Goal: Transaction & Acquisition: Purchase product/service

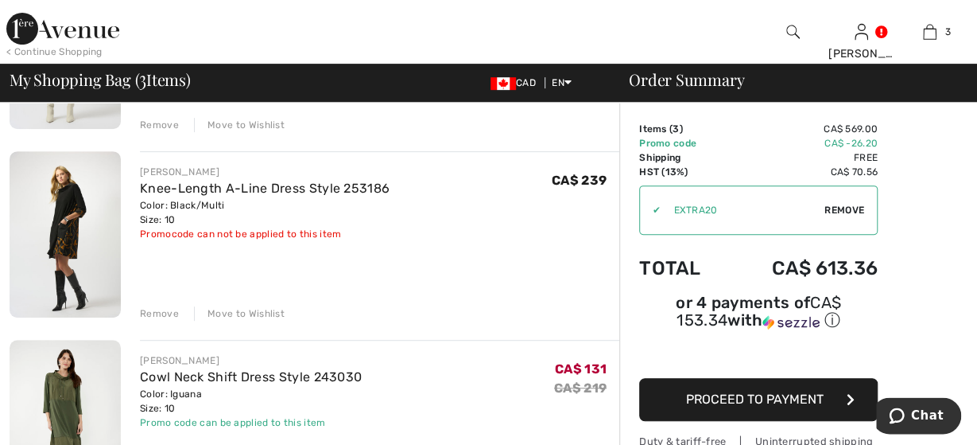
scroll to position [248, 0]
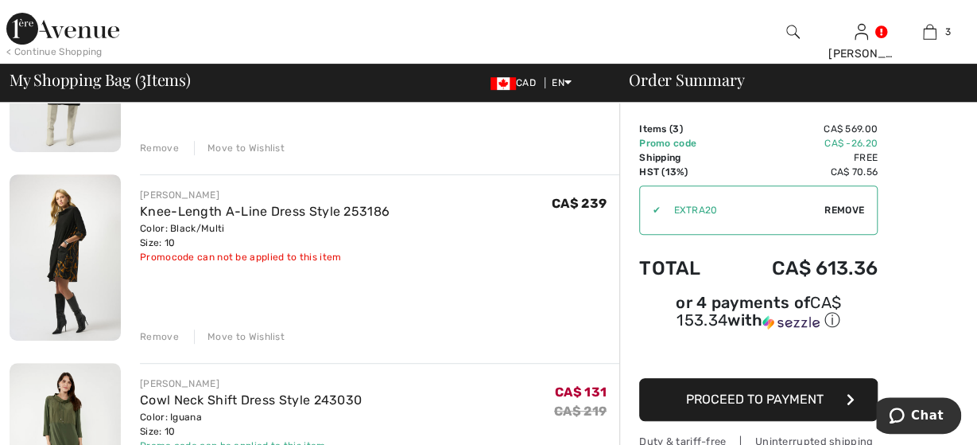
click at [164, 334] on div "Remove" at bounding box center [159, 336] width 39 height 14
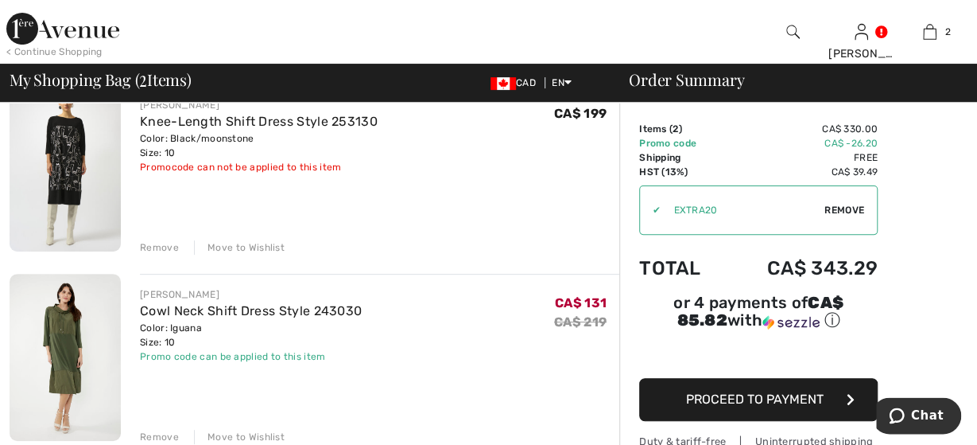
scroll to position [83, 0]
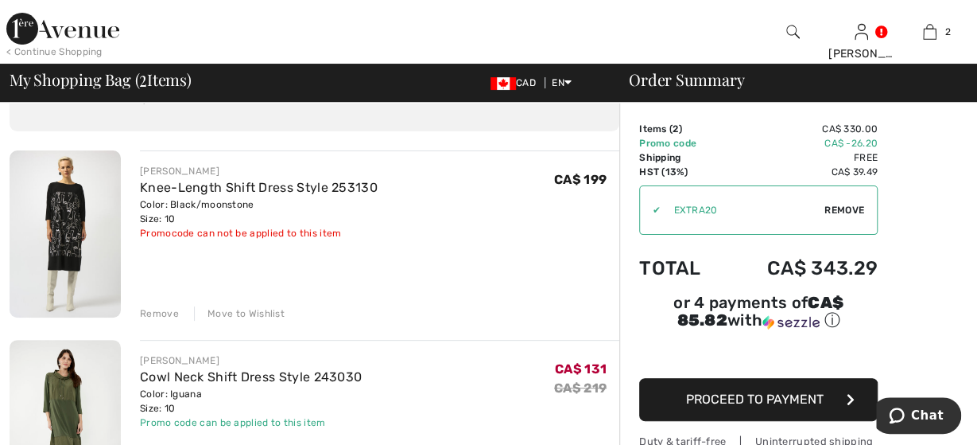
click at [165, 308] on div "Remove" at bounding box center [159, 313] width 39 height 14
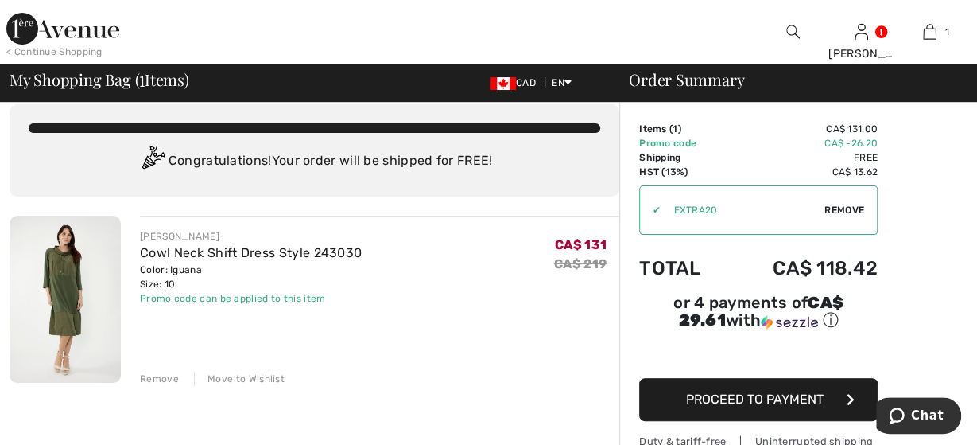
scroll to position [0, 0]
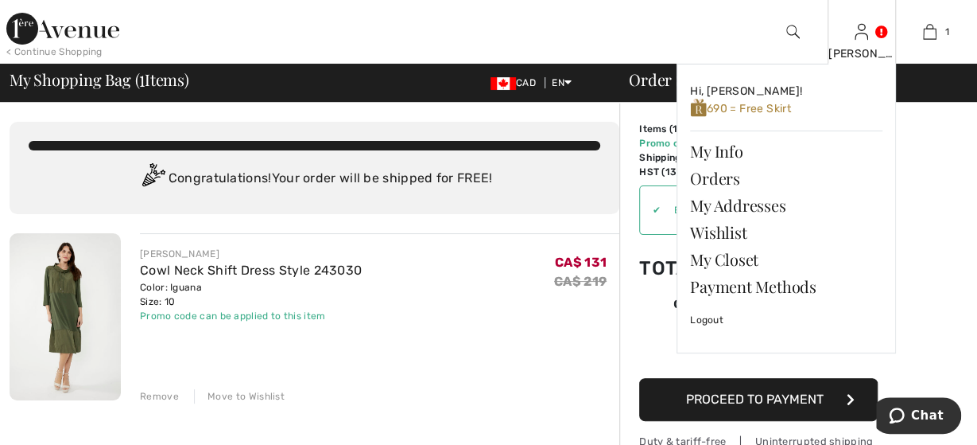
click at [868, 50] on div "[PERSON_NAME]" at bounding box center [862, 53] width 67 height 17
click at [721, 151] on link "My Info" at bounding box center [786, 151] width 192 height 27
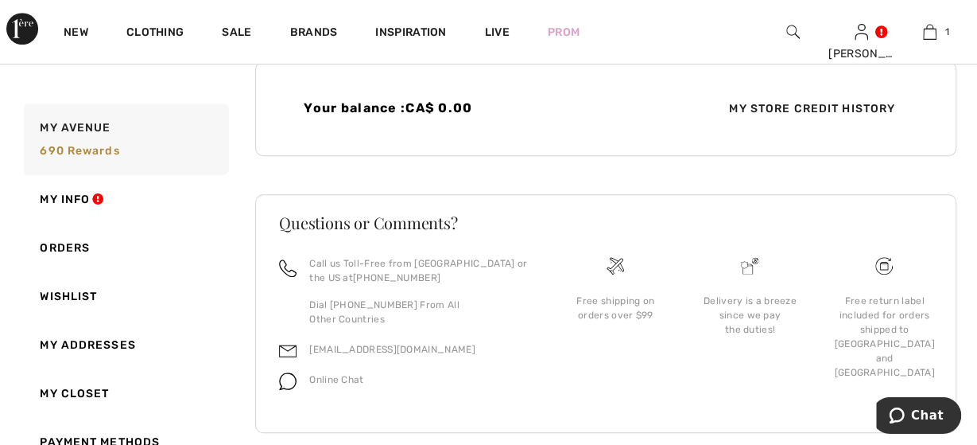
scroll to position [482, 0]
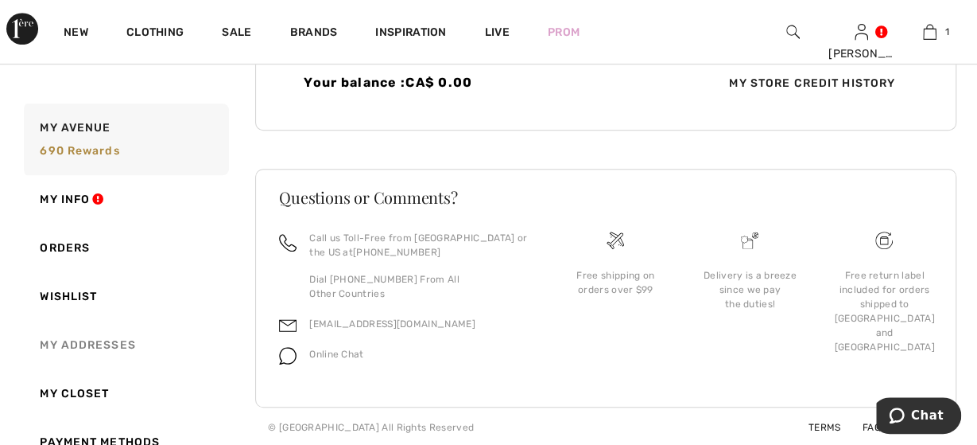
click at [75, 344] on link "My Addresses" at bounding box center [125, 344] width 208 height 49
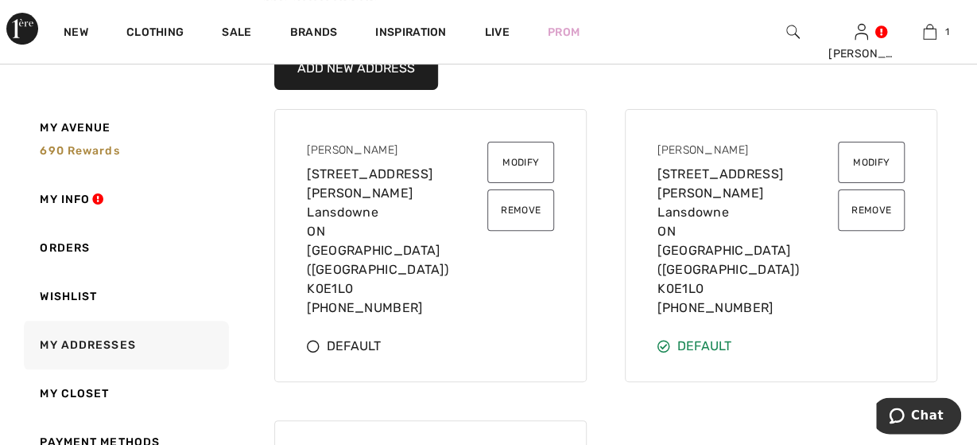
scroll to position [165, 0]
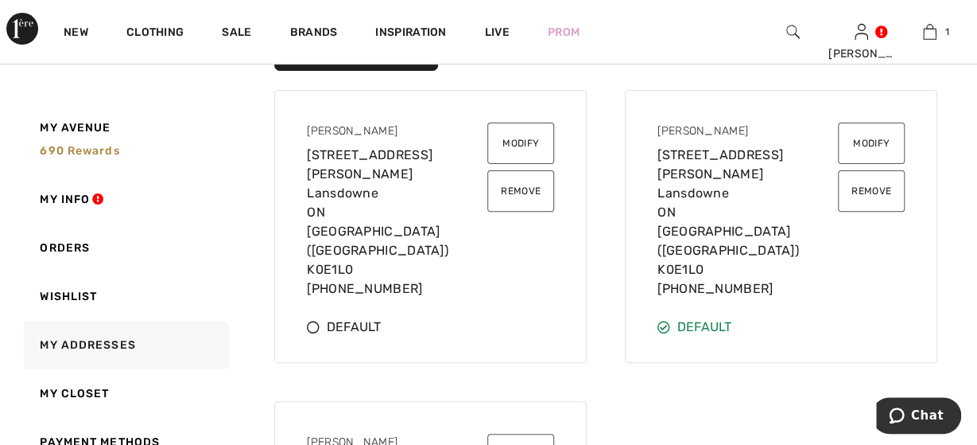
click at [522, 139] on button "Modify" at bounding box center [520, 142] width 67 height 41
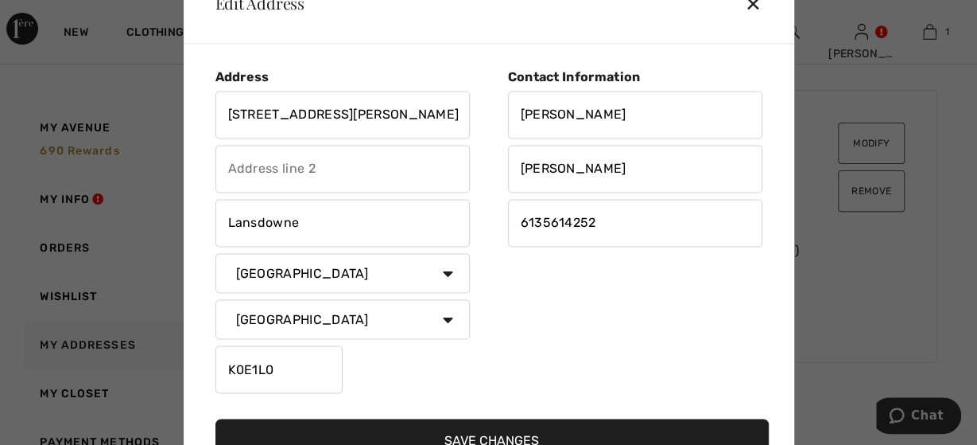
drag, startPoint x: 313, startPoint y: 117, endPoint x: -41, endPoint y: 169, distance: 357.6
drag, startPoint x: 303, startPoint y: 118, endPoint x: 191, endPoint y: 150, distance: 116.8
click at [216, 124] on input "[STREET_ADDRESS][PERSON_NAME]" at bounding box center [343, 115] width 254 height 48
type input "104A THOUSAND ISLAND PARKWAY"
click at [290, 153] on input "text" at bounding box center [343, 169] width 254 height 48
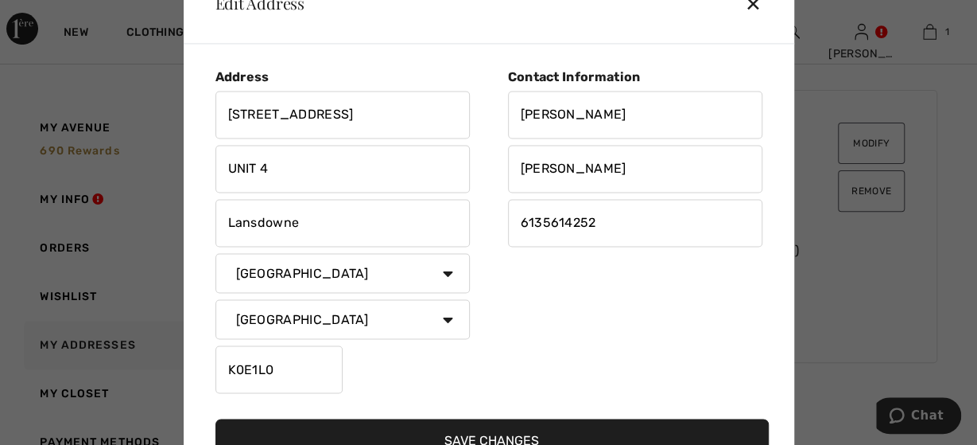
type input "UNIT 4"
drag, startPoint x: 324, startPoint y: 219, endPoint x: 30, endPoint y: 227, distance: 293.6
click at [216, 226] on input "Lansdowne" at bounding box center [343, 223] width 254 height 48
type input "GANANOQUE"
click at [258, 369] on input "K7G2V4" at bounding box center [279, 369] width 127 height 48
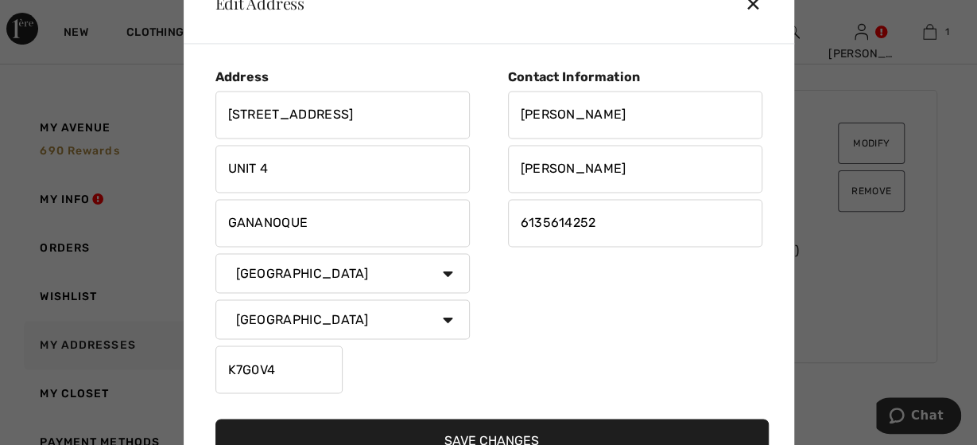
type input "K7G0V4"
click at [486, 430] on button "Save Changes" at bounding box center [492, 439] width 553 height 43
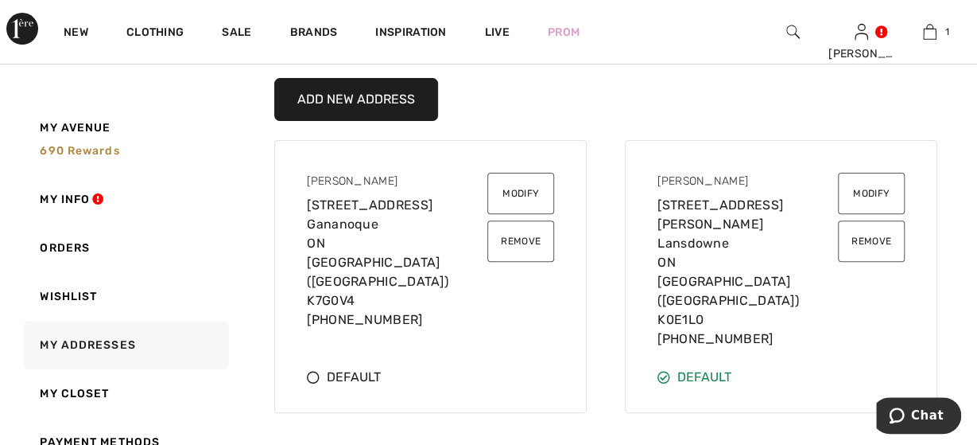
scroll to position [115, 0]
click at [311, 371] on icon at bounding box center [313, 377] width 13 height 13
click at [866, 236] on button "Remove" at bounding box center [871, 240] width 67 height 41
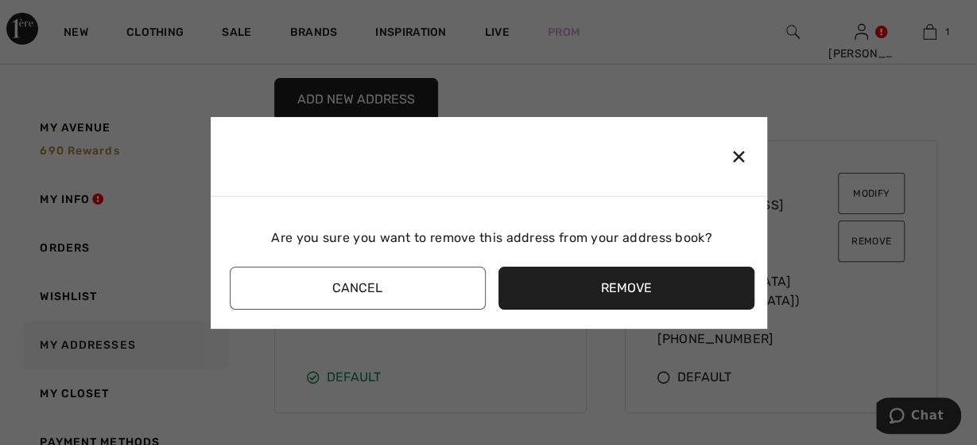
click at [631, 282] on button "Remove" at bounding box center [627, 287] width 256 height 43
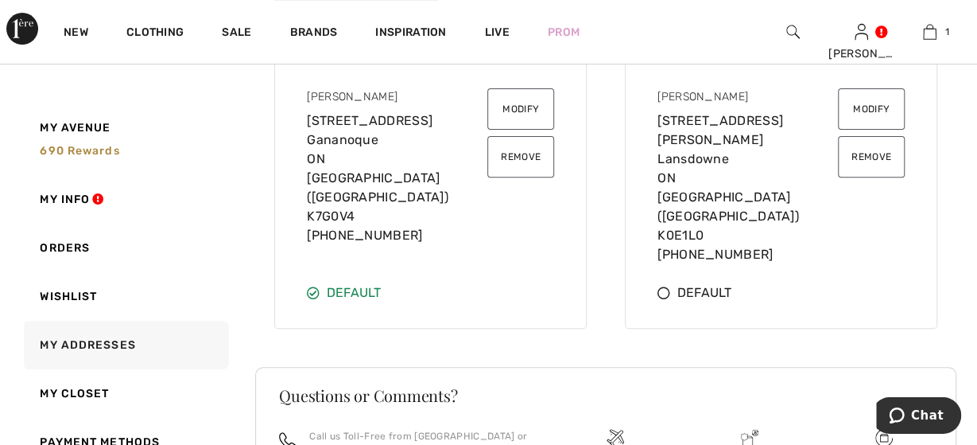
scroll to position [198, 0]
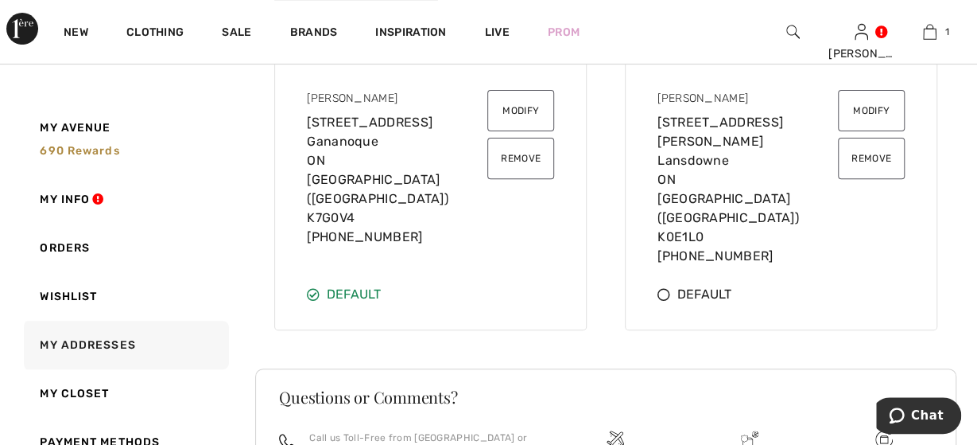
click at [872, 149] on button "Remove" at bounding box center [871, 158] width 67 height 41
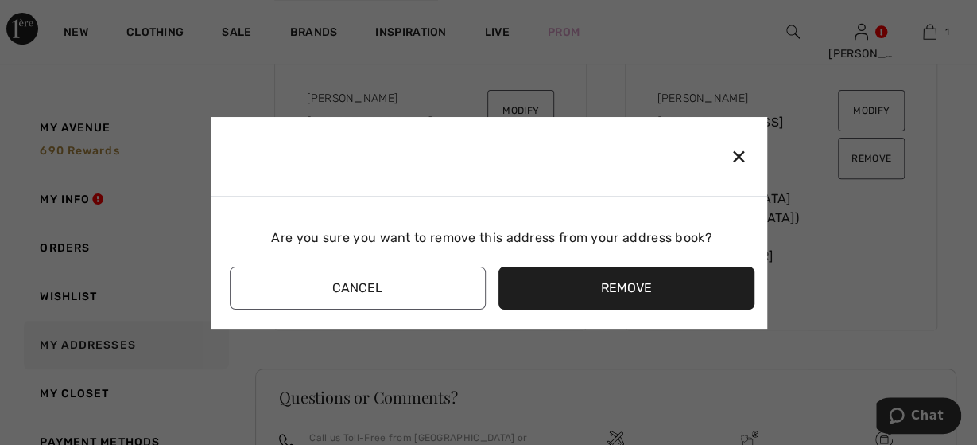
click at [561, 291] on button "Remove" at bounding box center [627, 287] width 256 height 43
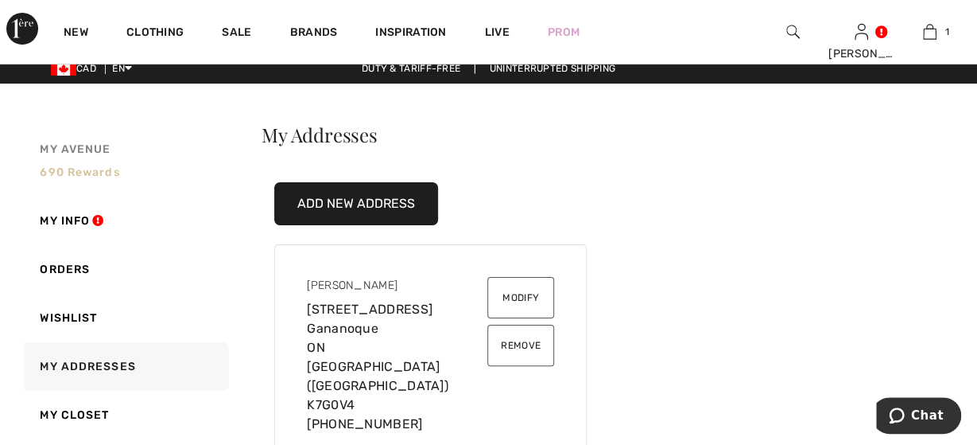
scroll to position [0, 0]
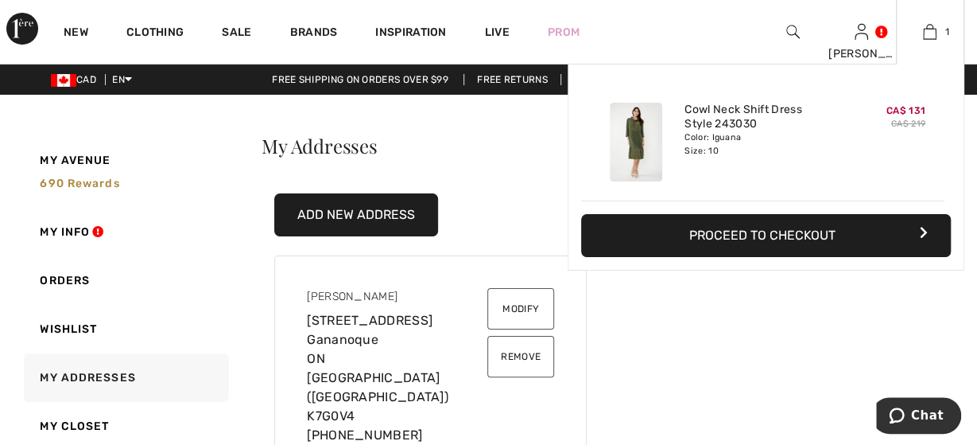
click at [732, 237] on button "Proceed to Checkout" at bounding box center [766, 235] width 370 height 43
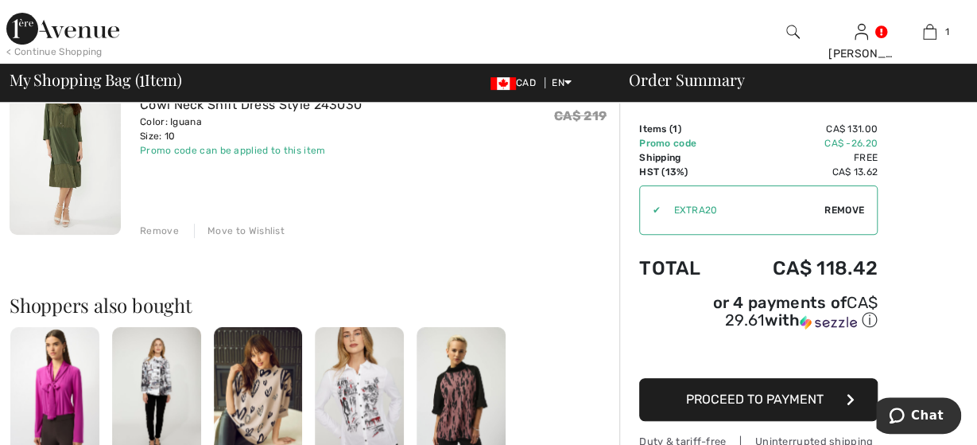
scroll to position [248, 0]
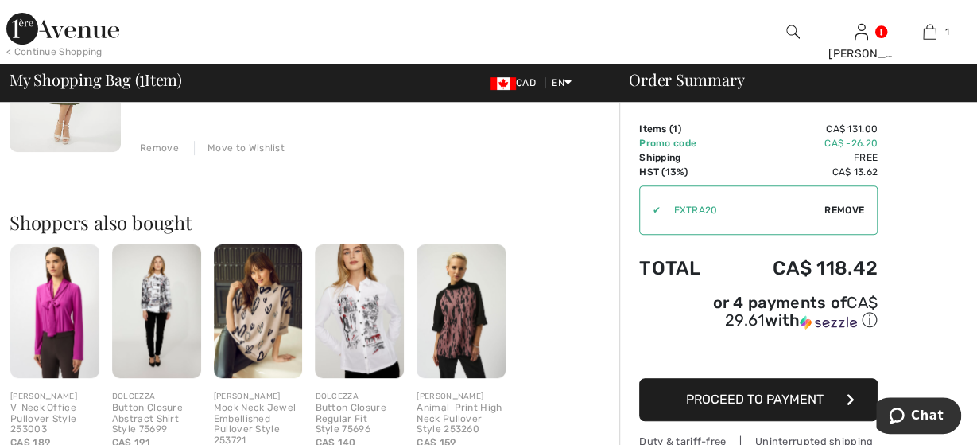
click at [734, 390] on button "Proceed to Payment" at bounding box center [758, 399] width 239 height 43
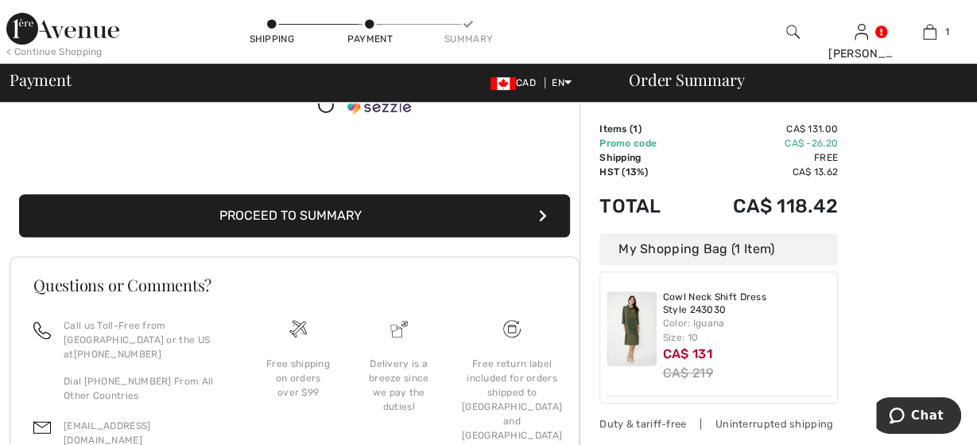
scroll to position [331, 0]
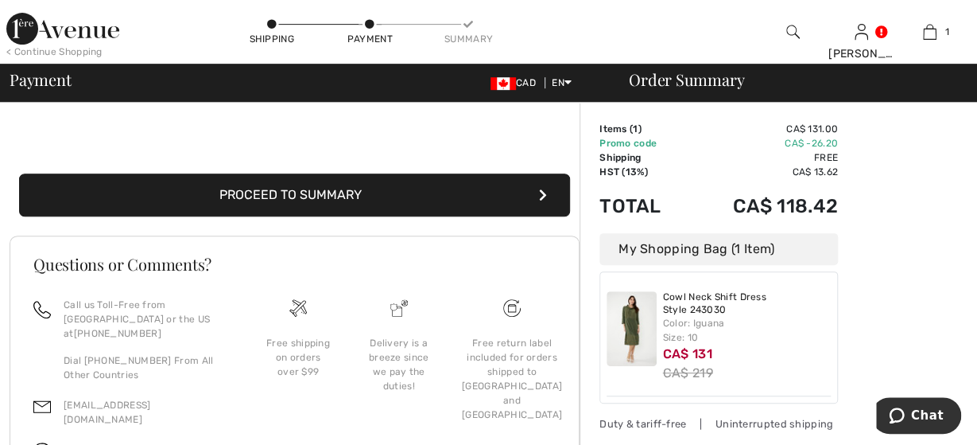
click at [279, 209] on button "Proceed to Summary" at bounding box center [294, 194] width 551 height 43
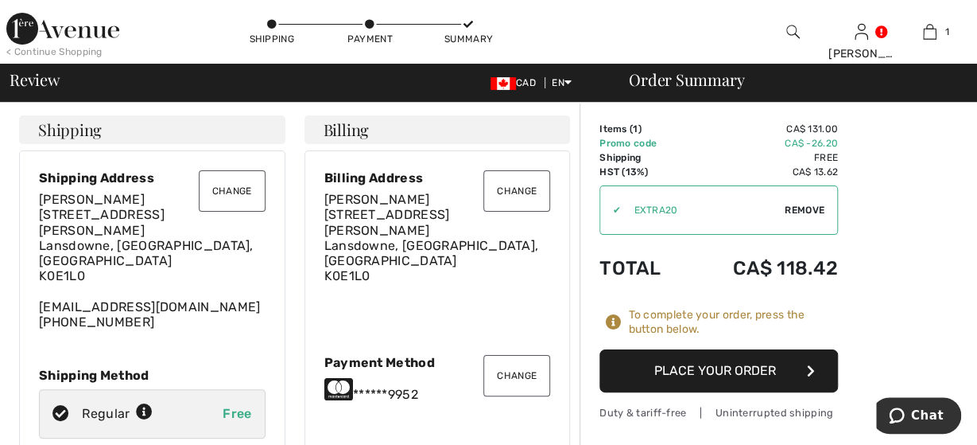
click at [241, 190] on button "Change" at bounding box center [232, 190] width 67 height 41
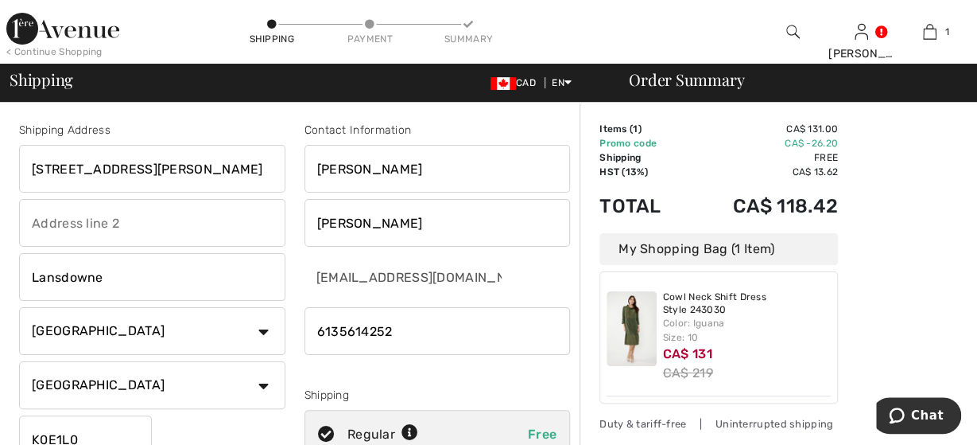
drag, startPoint x: 146, startPoint y: 178, endPoint x: -41, endPoint y: 174, distance: 186.1
drag, startPoint x: 139, startPoint y: 176, endPoint x: -27, endPoint y: 160, distance: 167.0
click at [19, 160] on input "[STREET_ADDRESS][PERSON_NAME]" at bounding box center [152, 169] width 266 height 48
type input "[STREET_ADDRESS]"
click at [168, 235] on input "text" at bounding box center [152, 223] width 266 height 48
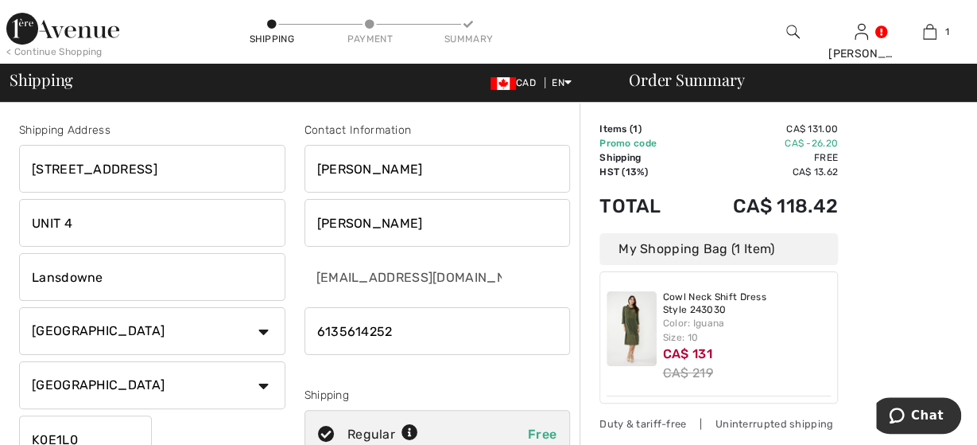
type input "UNIT 4"
drag, startPoint x: 134, startPoint y: 278, endPoint x: 252, endPoint y: 318, distance: 124.5
click at [19, 271] on input "Lansdowne" at bounding box center [152, 277] width 266 height 48
type input "GANANOQUE"
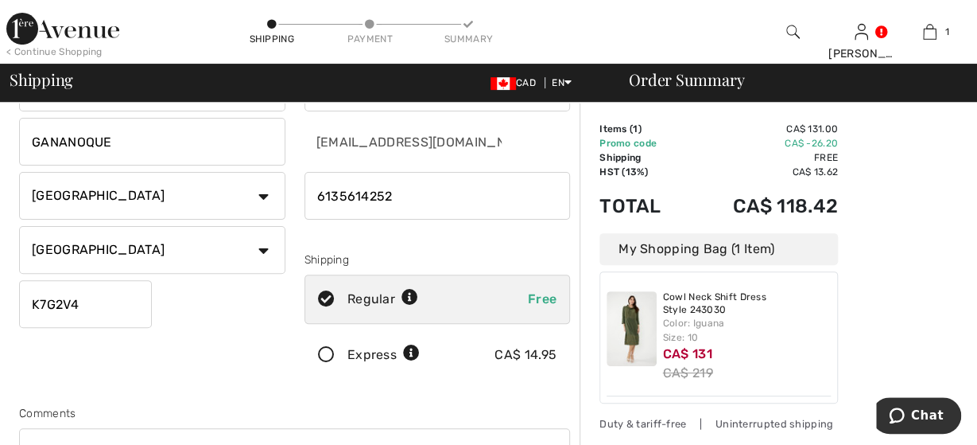
scroll to position [165, 0]
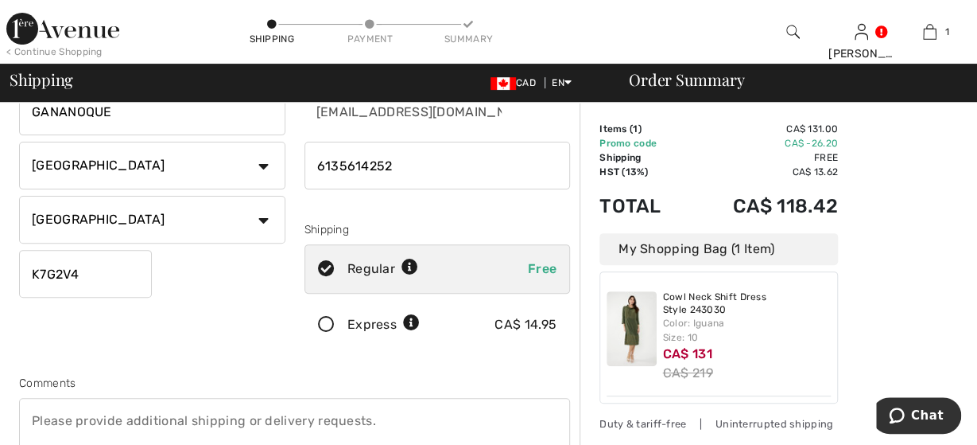
click at [63, 271] on input "K7G2V4" at bounding box center [85, 274] width 133 height 48
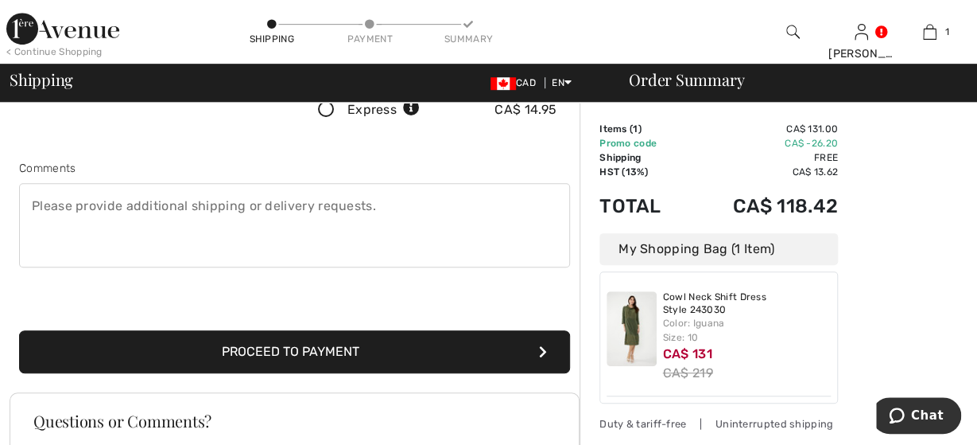
scroll to position [414, 0]
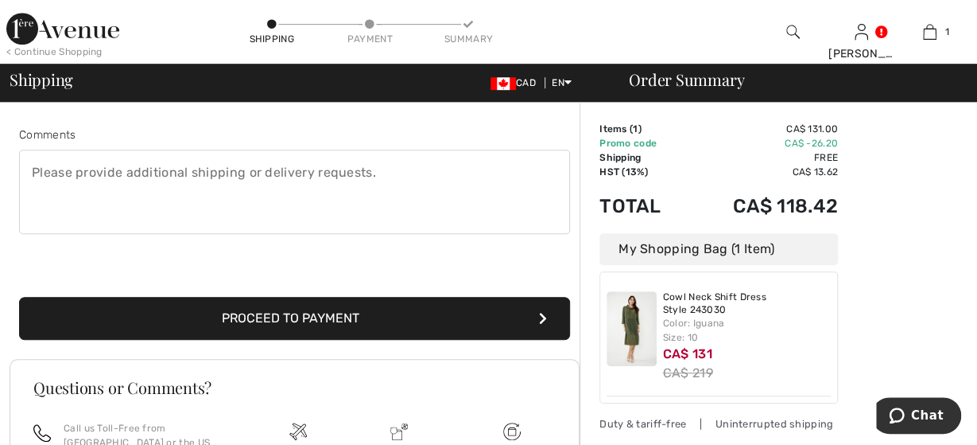
type input "K7G0V4"
click at [346, 309] on button "Proceed to Payment" at bounding box center [294, 318] width 551 height 43
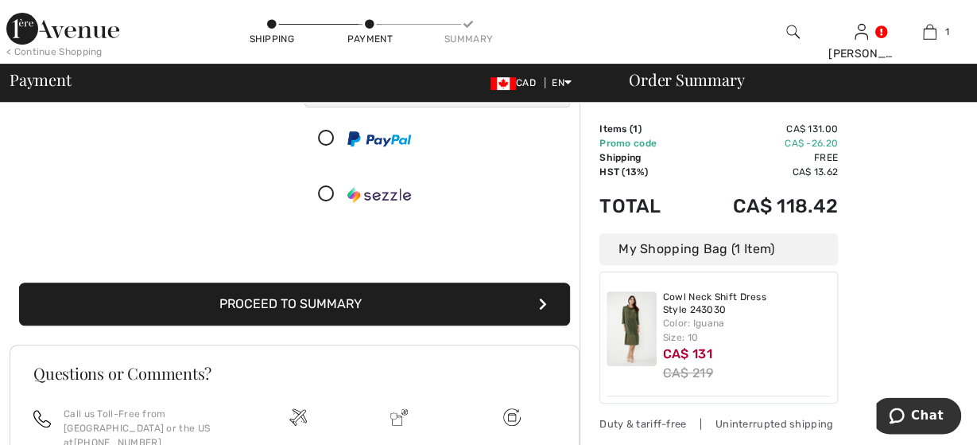
scroll to position [248, 0]
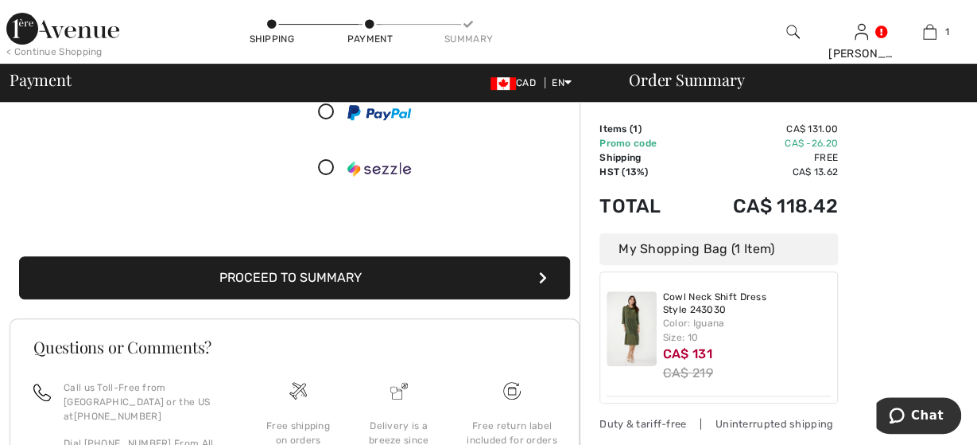
click at [348, 293] on button "Proceed to Summary" at bounding box center [294, 277] width 551 height 43
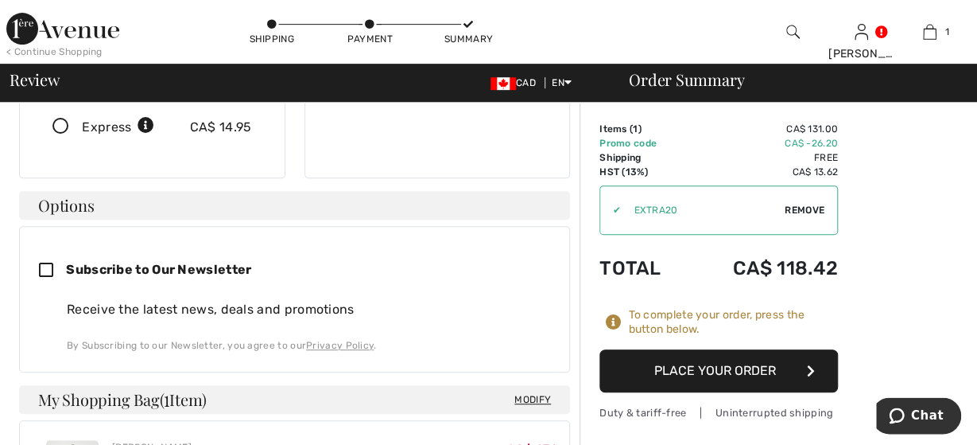
scroll to position [331, 0]
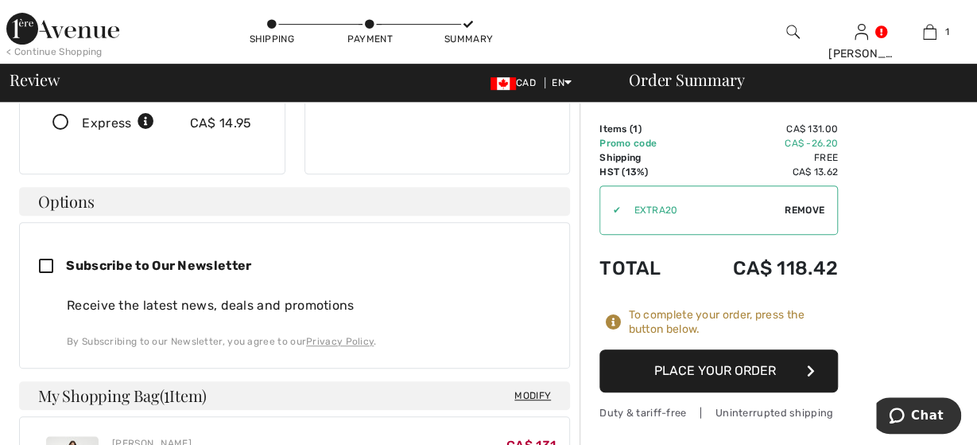
click at [684, 376] on button "Place Your Order" at bounding box center [719, 370] width 239 height 43
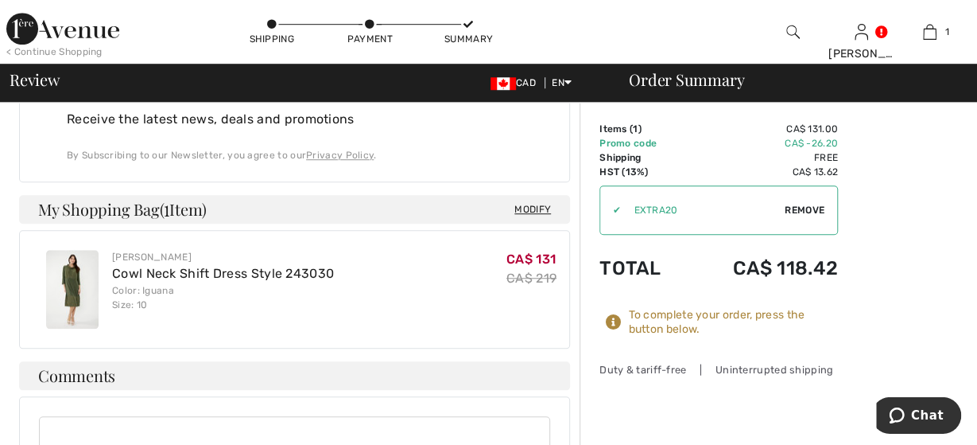
scroll to position [579, 0]
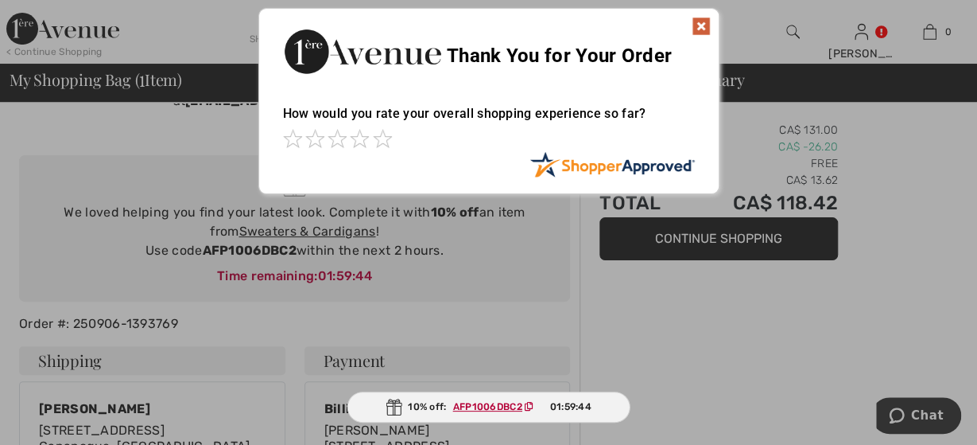
click at [702, 21] on img at bounding box center [701, 26] width 19 height 19
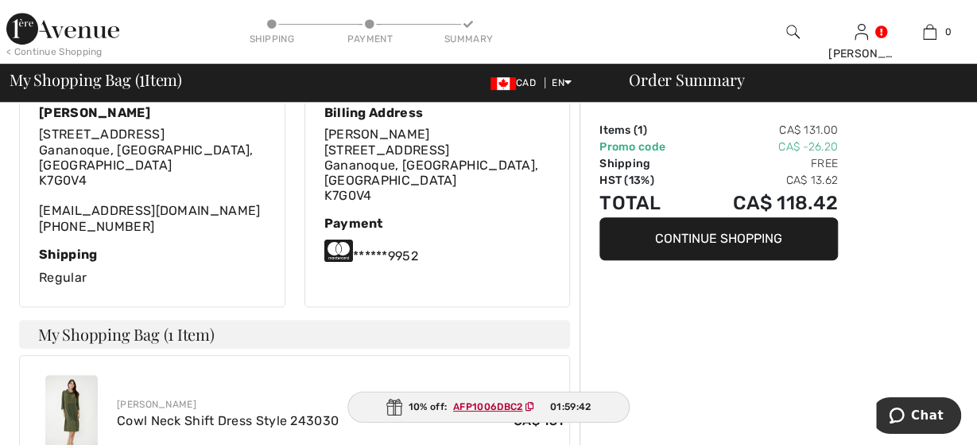
scroll to position [414, 0]
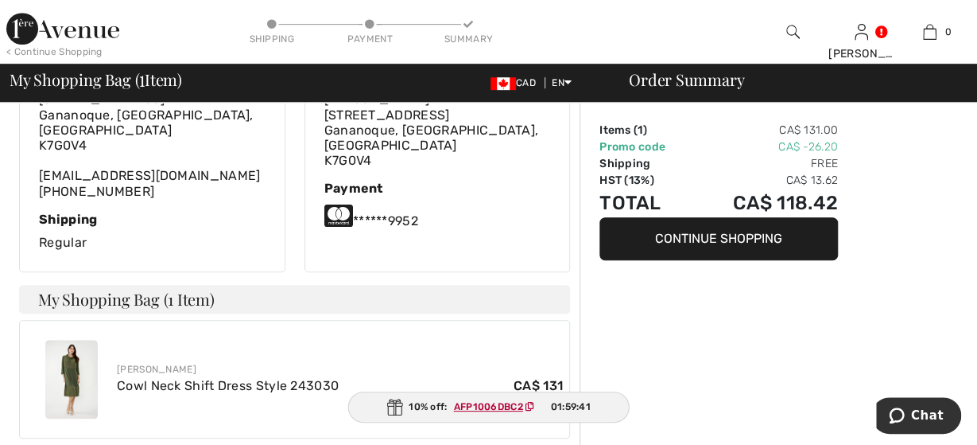
click at [468, 408] on ins "AFP1006DBC2" at bounding box center [488, 406] width 69 height 11
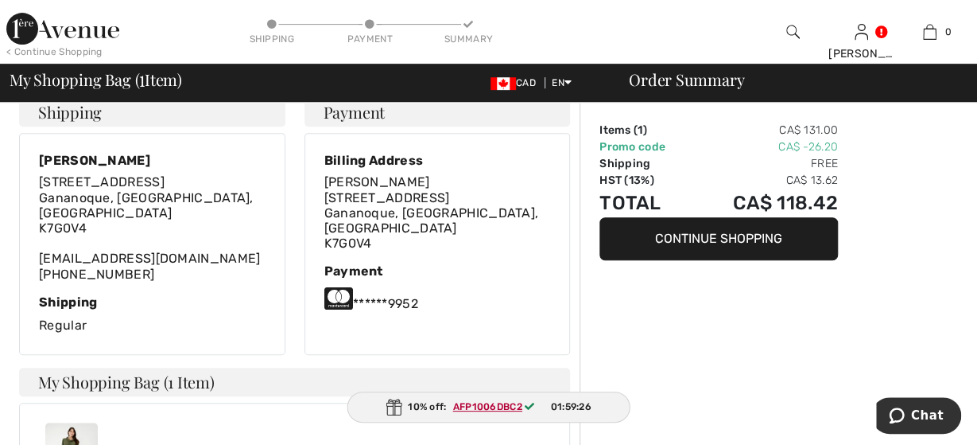
scroll to position [0, 0]
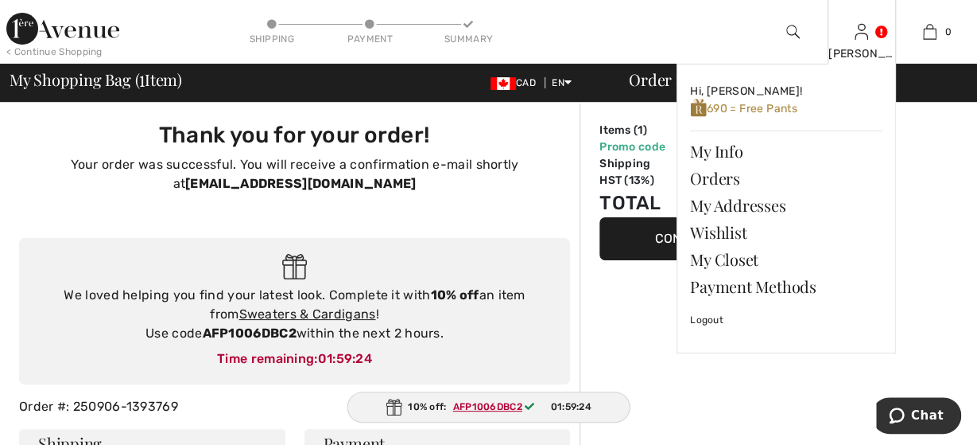
click at [860, 39] on img at bounding box center [862, 31] width 14 height 19
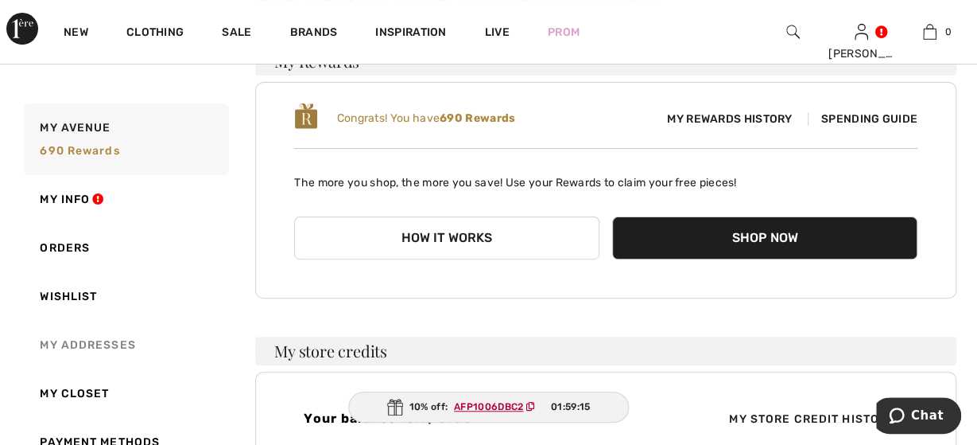
scroll to position [68, 0]
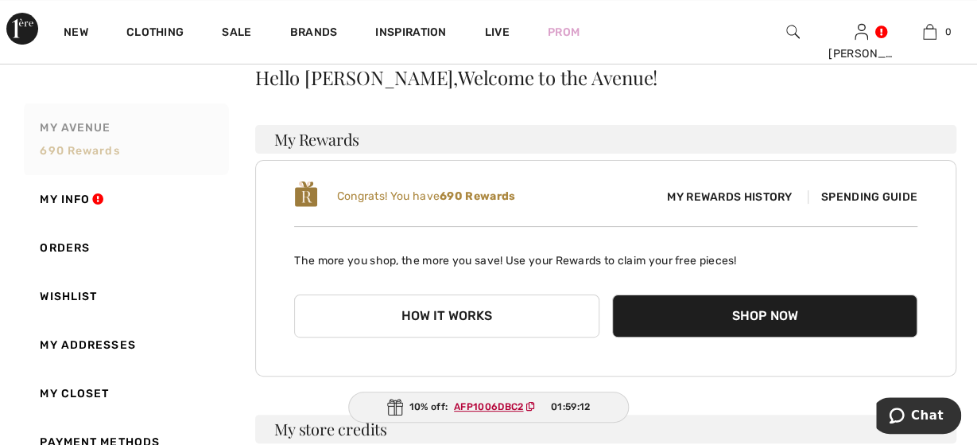
click at [88, 152] on span "690 rewards" at bounding box center [80, 151] width 80 height 14
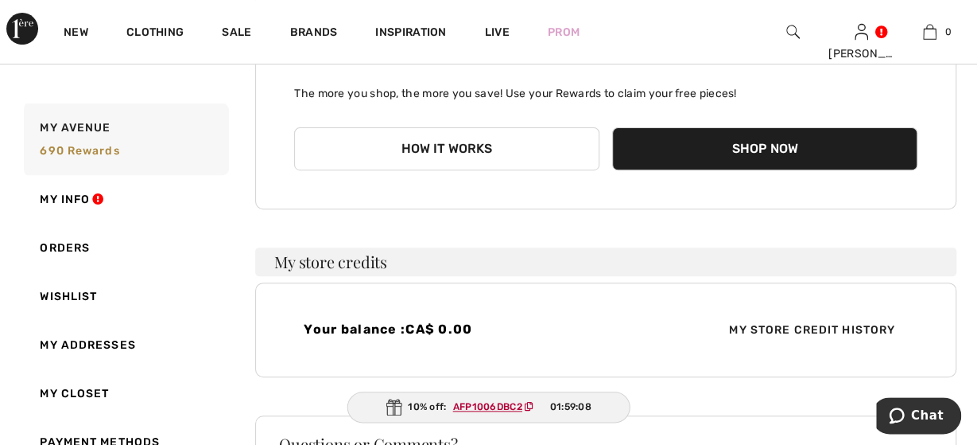
scroll to position [234, 0]
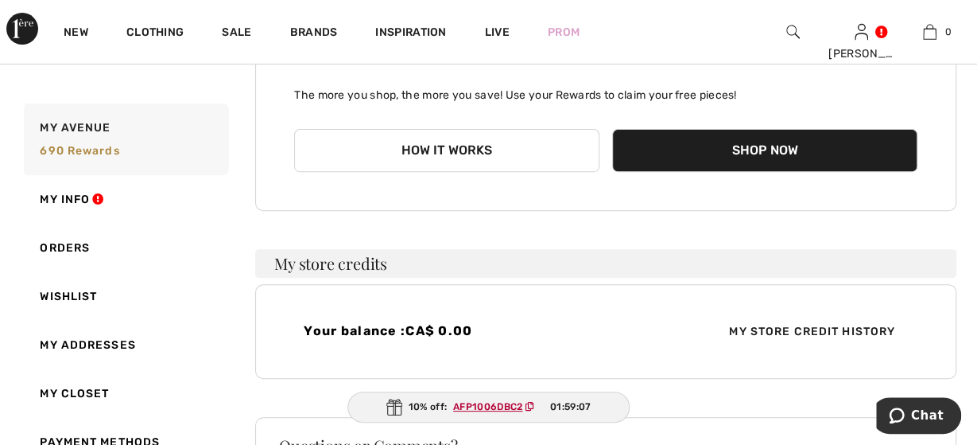
click at [489, 153] on button "How it works" at bounding box center [446, 150] width 305 height 43
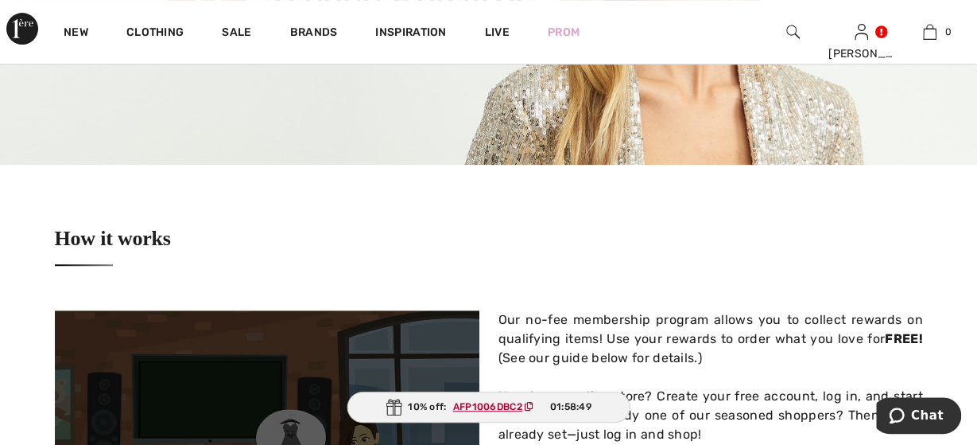
scroll to position [331, 0]
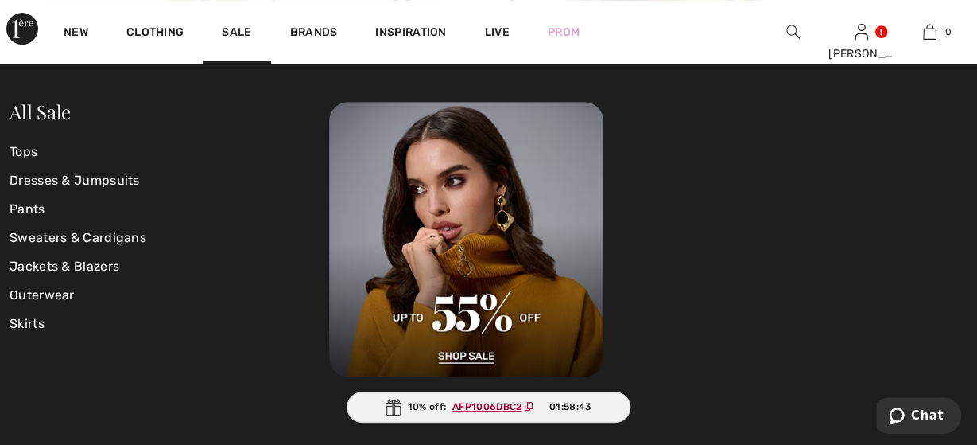
click at [235, 25] on div "Sale" at bounding box center [237, 32] width 68 height 64
click at [233, 29] on link "Sale" at bounding box center [236, 33] width 29 height 17
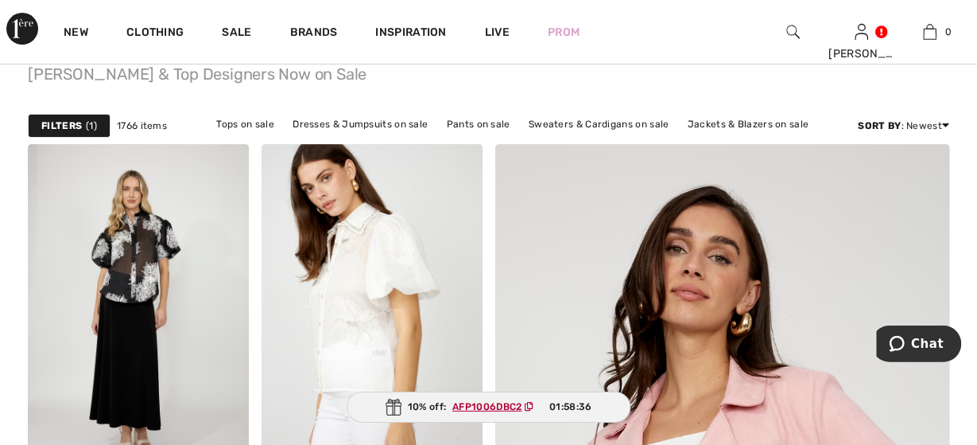
scroll to position [83, 0]
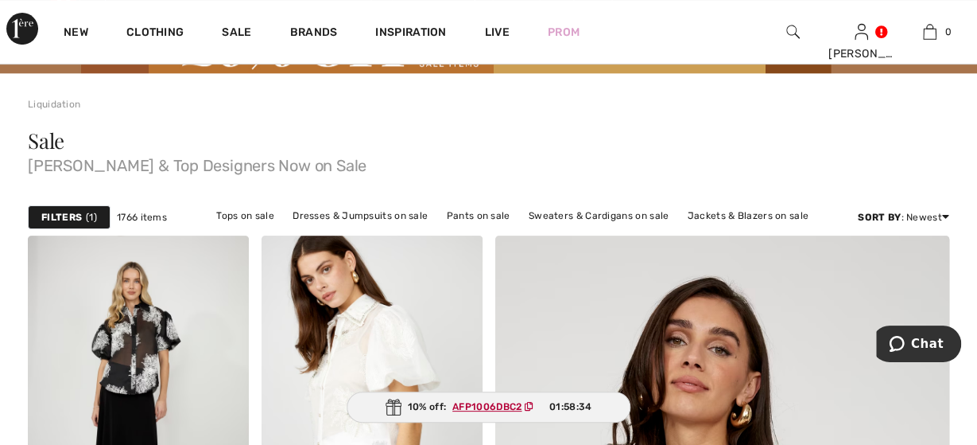
click at [68, 217] on strong "Filters" at bounding box center [61, 217] width 41 height 14
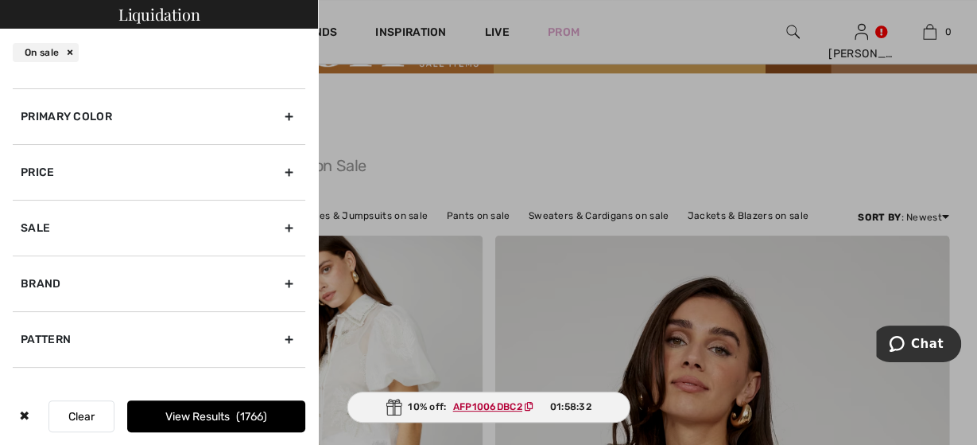
scroll to position [140, 0]
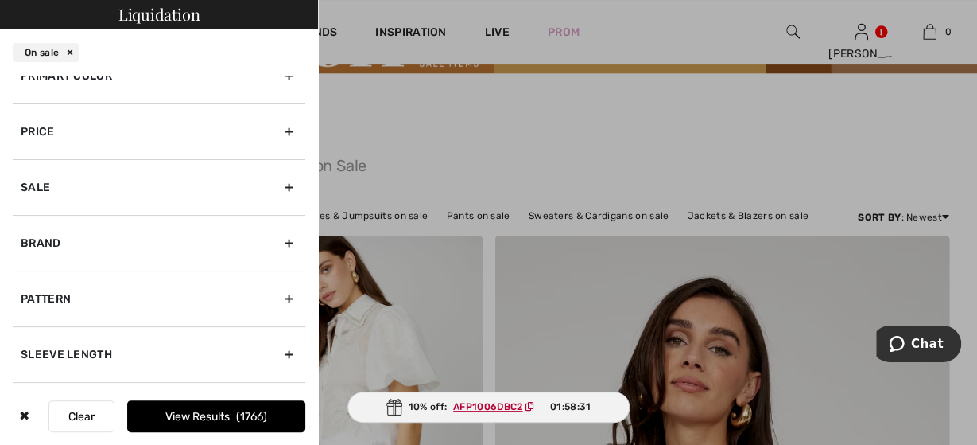
click at [290, 242] on div "Brand" at bounding box center [159, 243] width 293 height 56
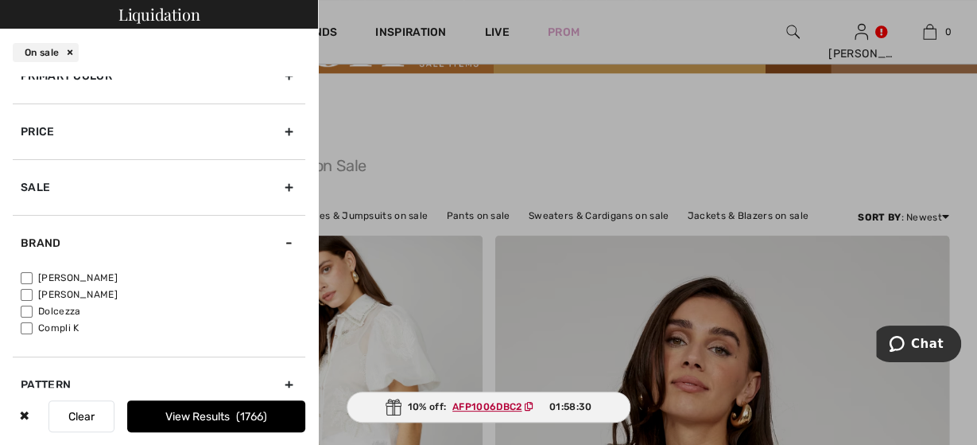
click at [33, 278] on label "[PERSON_NAME]" at bounding box center [163, 277] width 285 height 14
click at [33, 278] on input"] "[PERSON_NAME]" at bounding box center [27, 278] width 12 height 12
checkbox input"] "true"
click at [200, 416] on button "View Results 1357" at bounding box center [216, 416] width 178 height 32
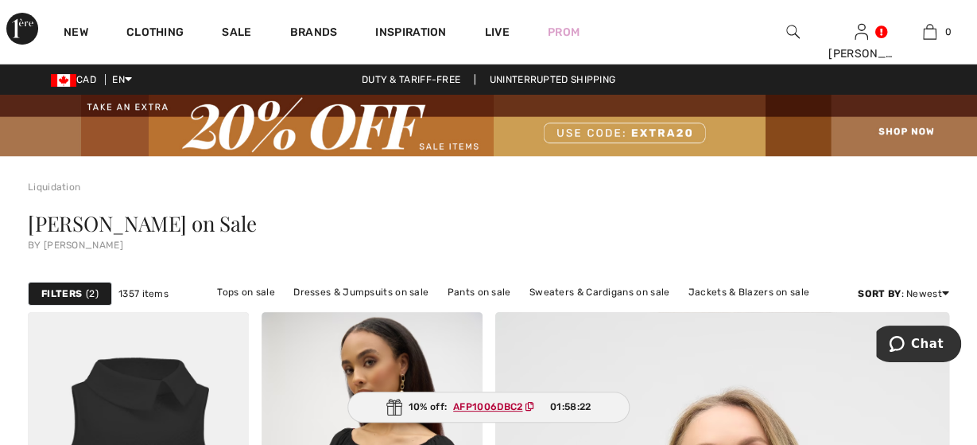
click at [76, 292] on strong "Filters" at bounding box center [61, 293] width 41 height 14
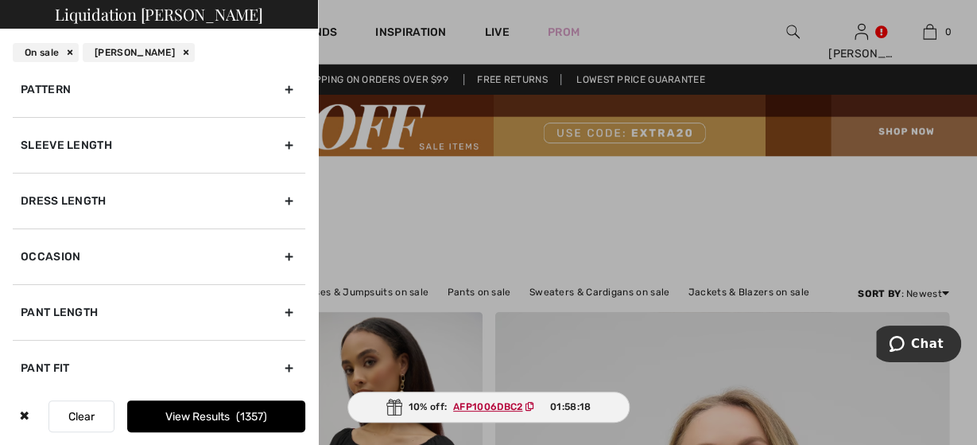
scroll to position [420, 0]
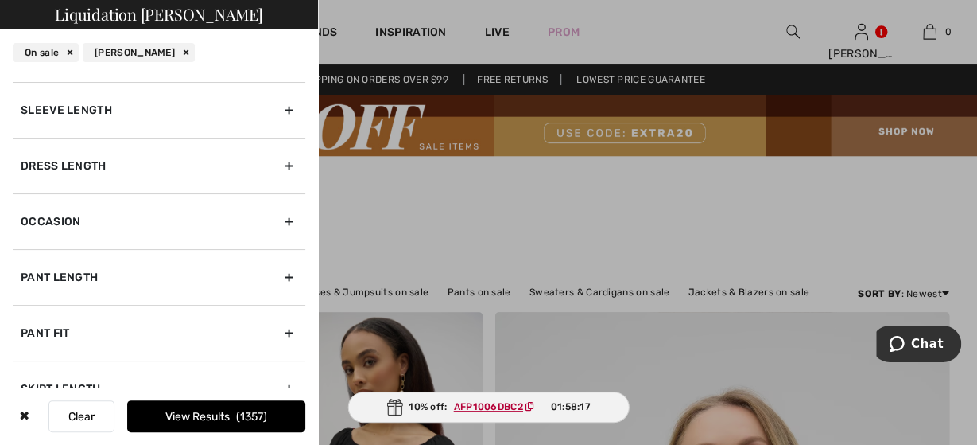
click at [289, 103] on div "Sleeve length" at bounding box center [159, 110] width 293 height 56
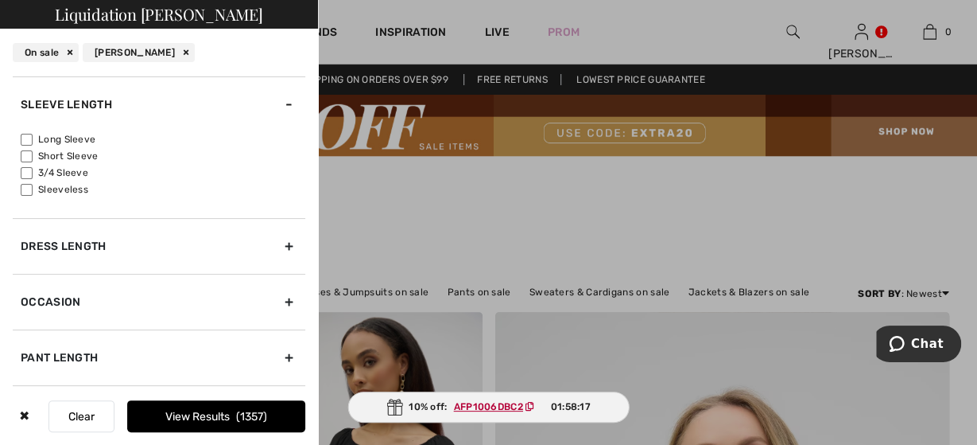
scroll to position [384, 0]
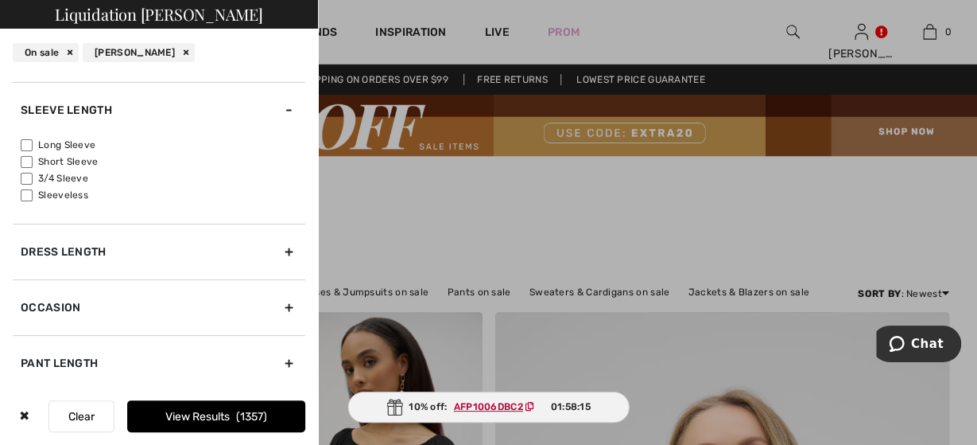
click at [28, 174] on input"] "3/4 Sleeve" at bounding box center [27, 179] width 12 height 12
checkbox input"] "true"
click at [201, 412] on button "View Results 268" at bounding box center [216, 416] width 178 height 32
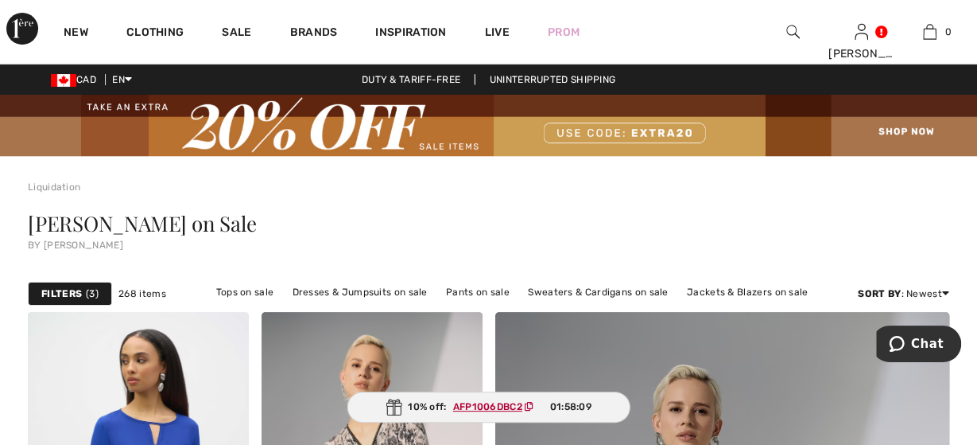
scroll to position [165, 0]
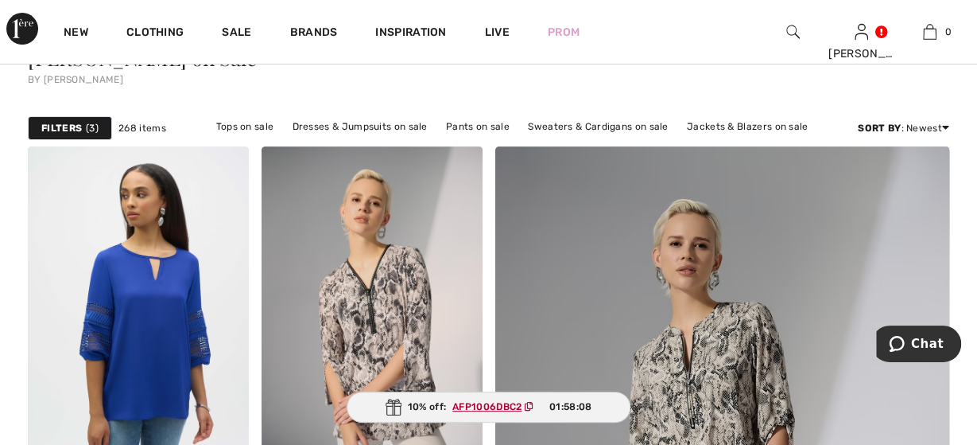
click at [49, 131] on strong "Filters" at bounding box center [61, 128] width 41 height 14
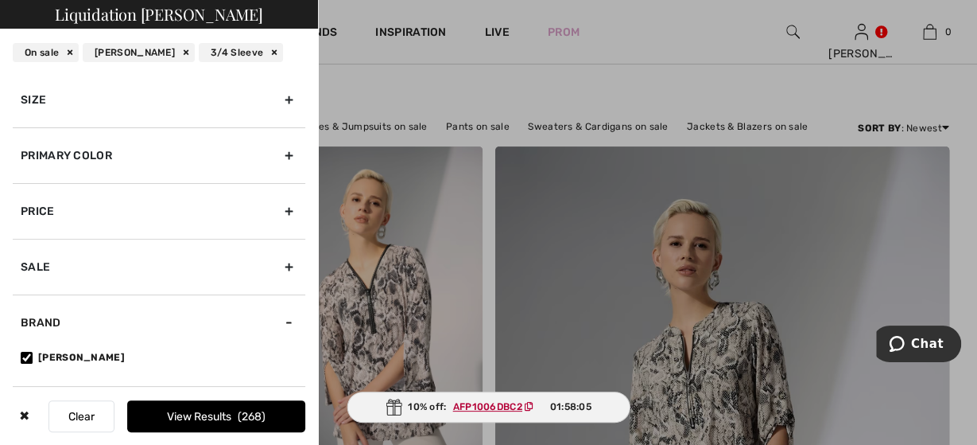
scroll to position [0, 0]
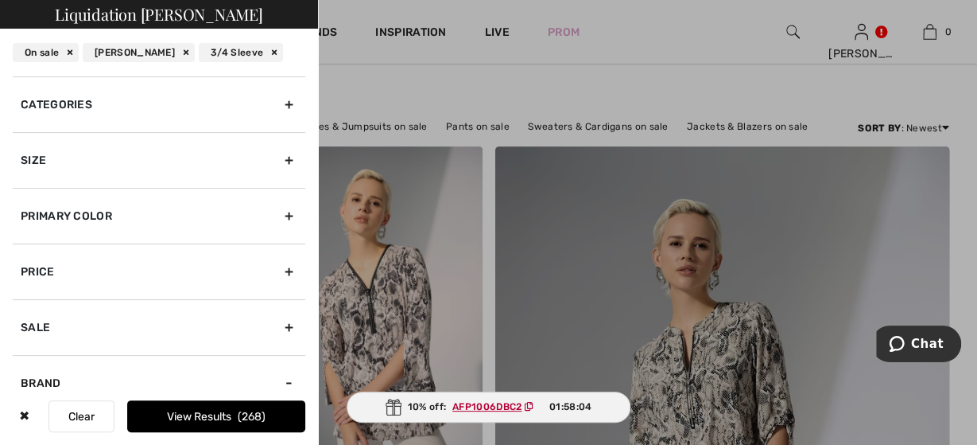
click at [289, 106] on div "Categories" at bounding box center [159, 104] width 293 height 56
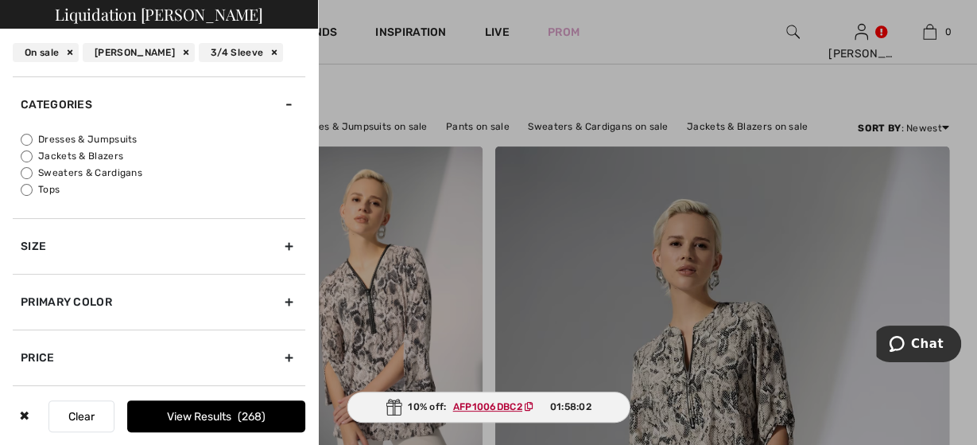
click at [22, 187] on input "Tops" at bounding box center [27, 190] width 12 height 12
radio input "true"
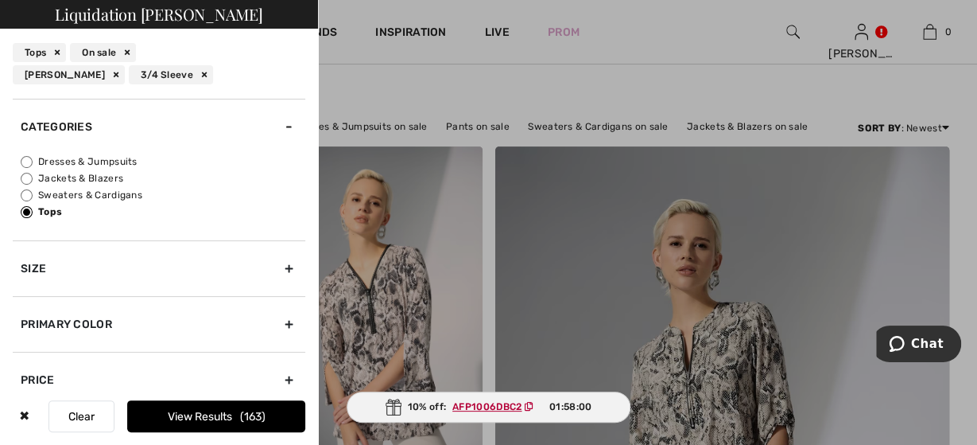
click at [193, 422] on button "View Results 163" at bounding box center [216, 416] width 178 height 32
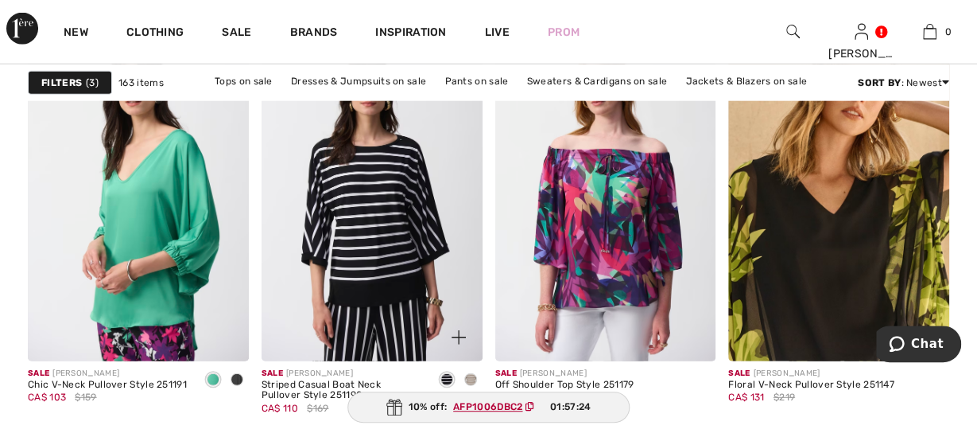
scroll to position [4797, 0]
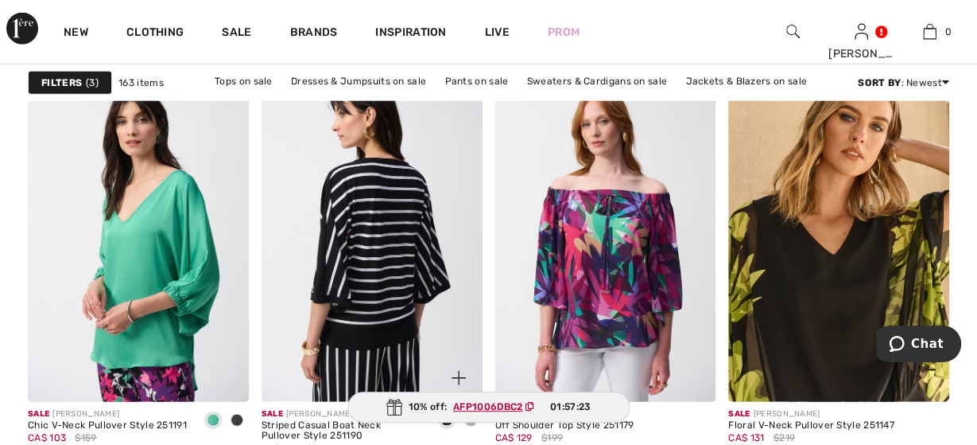
click at [397, 236] on img at bounding box center [372, 236] width 221 height 332
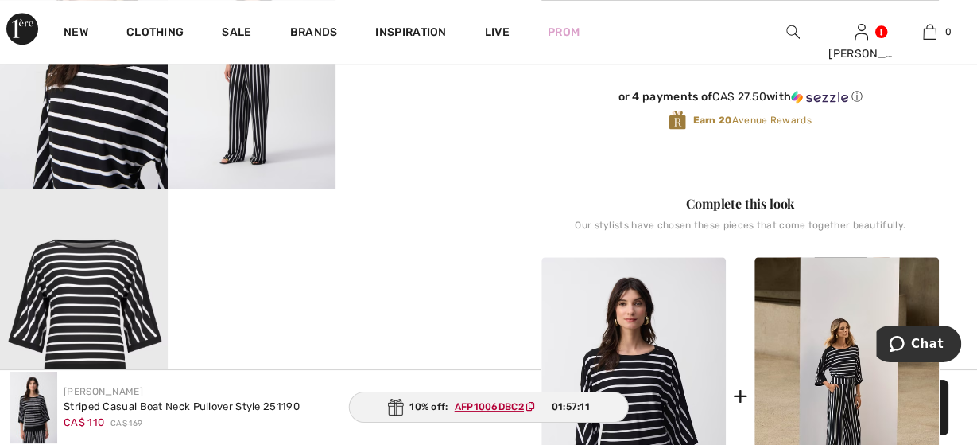
scroll to position [496, 0]
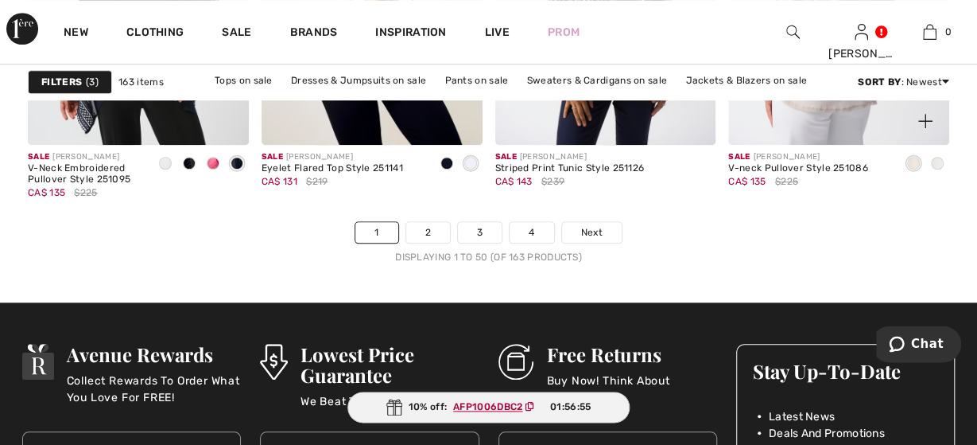
scroll to position [6617, 0]
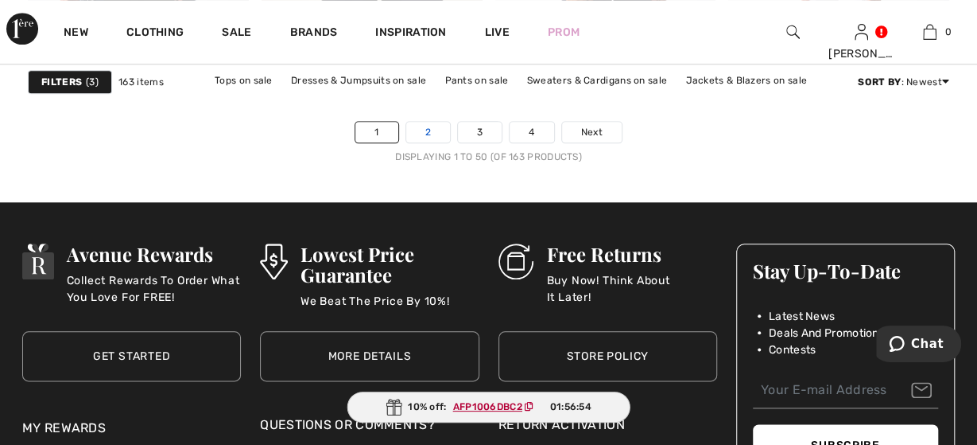
click at [427, 123] on link "2" at bounding box center [428, 132] width 44 height 21
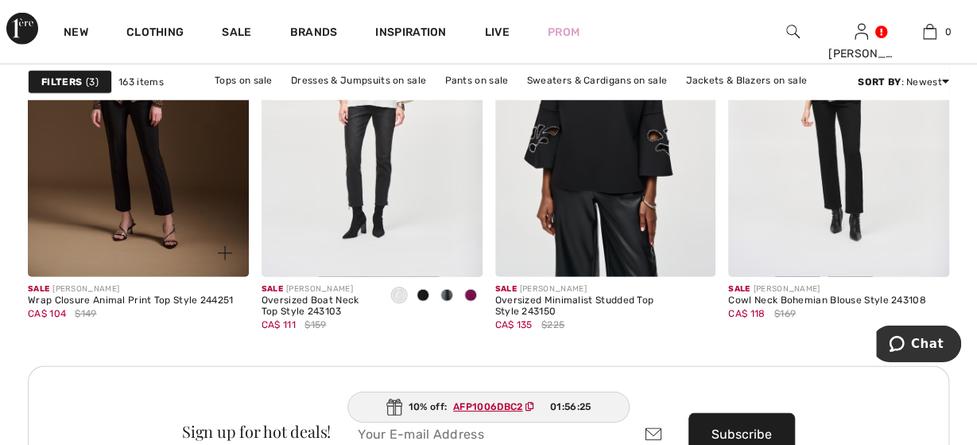
scroll to position [4962, 0]
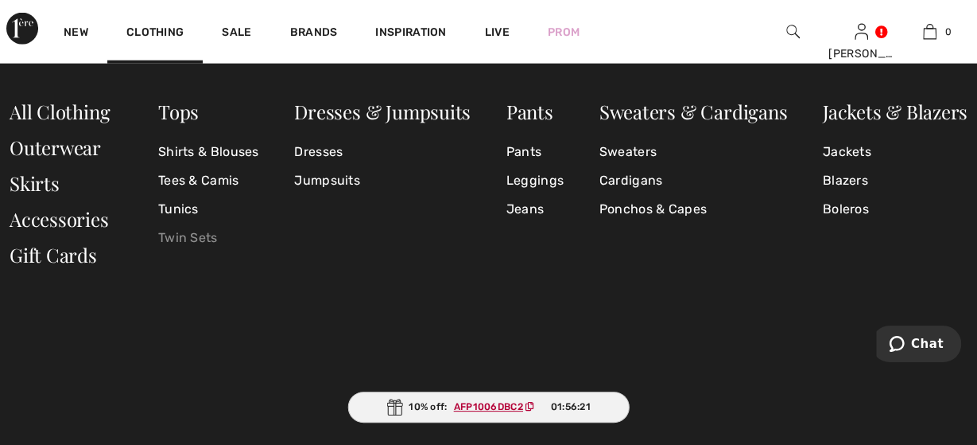
click at [192, 240] on link "Twin Sets" at bounding box center [208, 237] width 101 height 29
click at [153, 29] on link "Clothing" at bounding box center [154, 33] width 57 height 17
click at [516, 152] on link "Pants" at bounding box center [535, 152] width 57 height 29
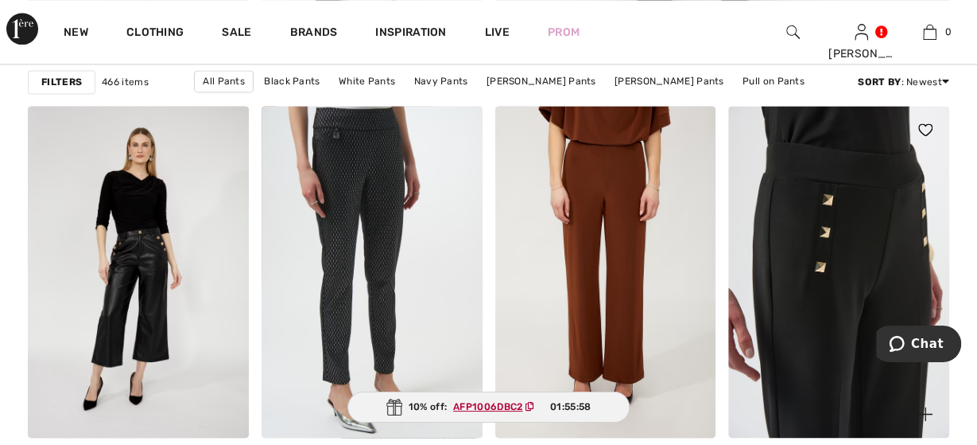
scroll to position [1075, 0]
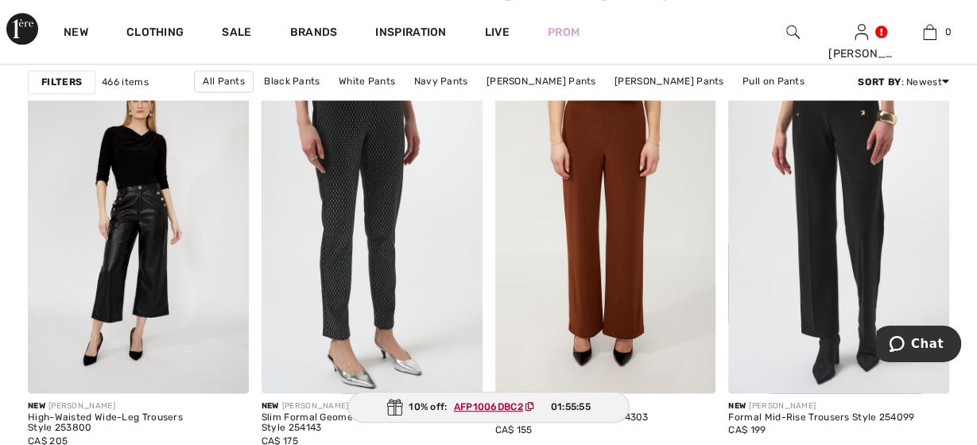
click at [73, 82] on strong "Filters" at bounding box center [61, 82] width 41 height 14
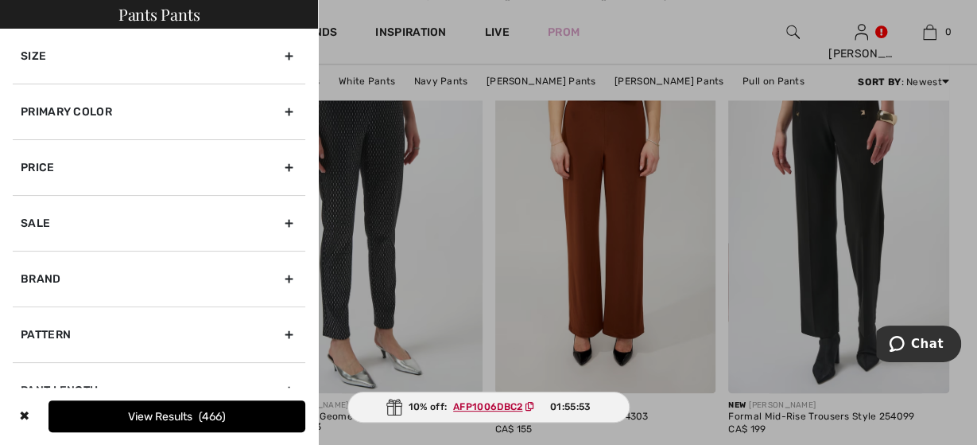
click at [292, 278] on div "Brand" at bounding box center [159, 279] width 293 height 56
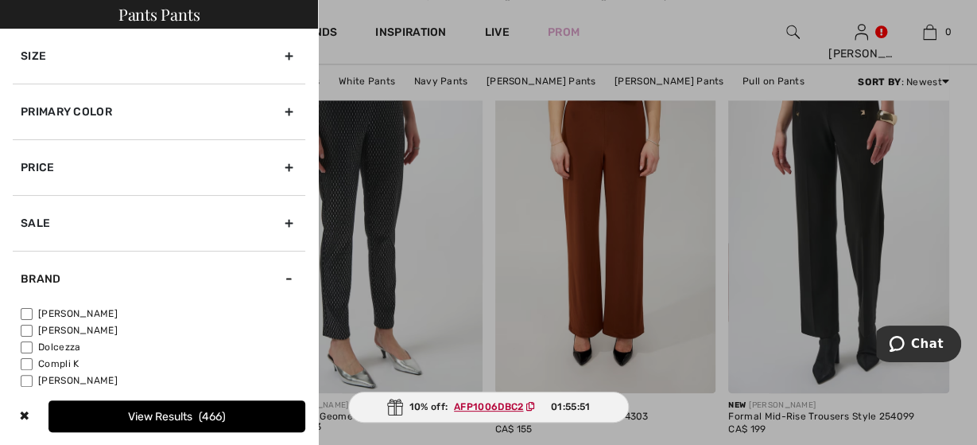
click at [28, 308] on input"] "[PERSON_NAME]" at bounding box center [27, 314] width 12 height 12
checkbox input"] "true"
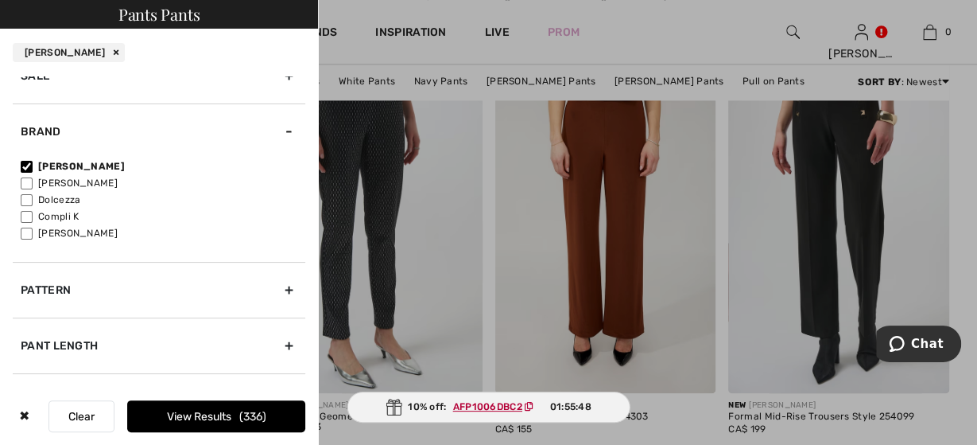
scroll to position [235, 0]
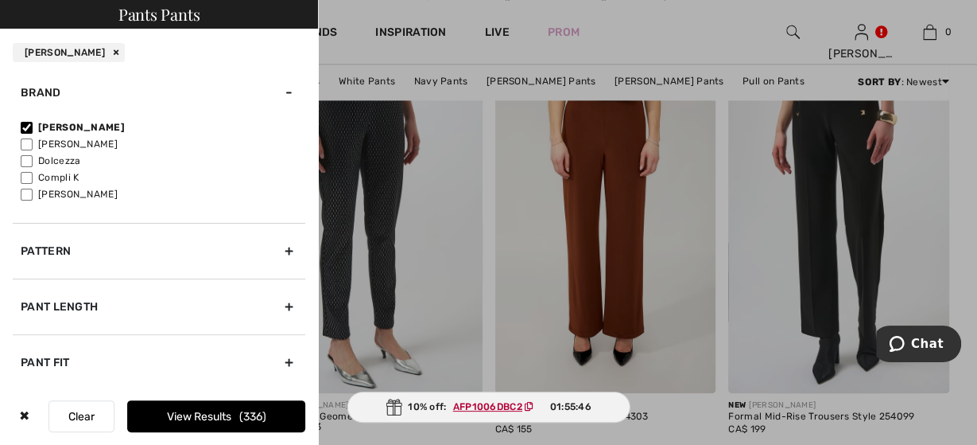
click at [285, 305] on div "Pant Length" at bounding box center [159, 306] width 293 height 56
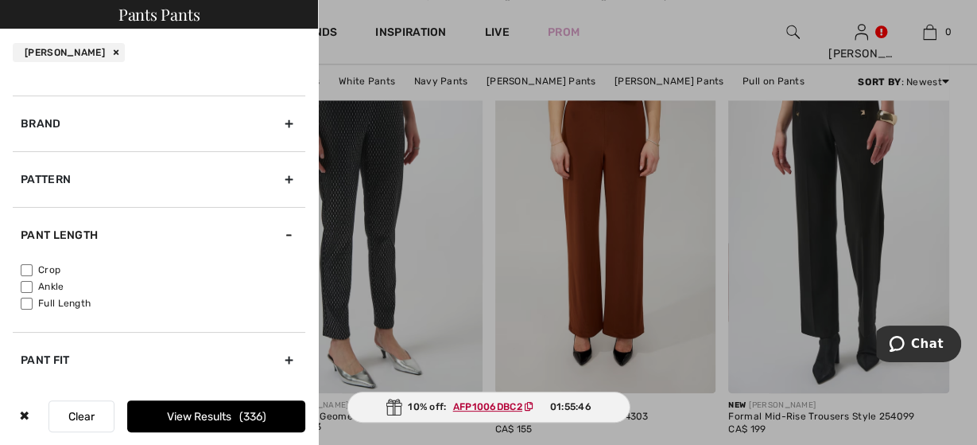
scroll to position [201, 0]
click at [25, 269] on input"] "Crop" at bounding box center [27, 272] width 12 height 12
checkbox input"] "true"
click at [217, 419] on button "View Results 88" at bounding box center [216, 416] width 178 height 32
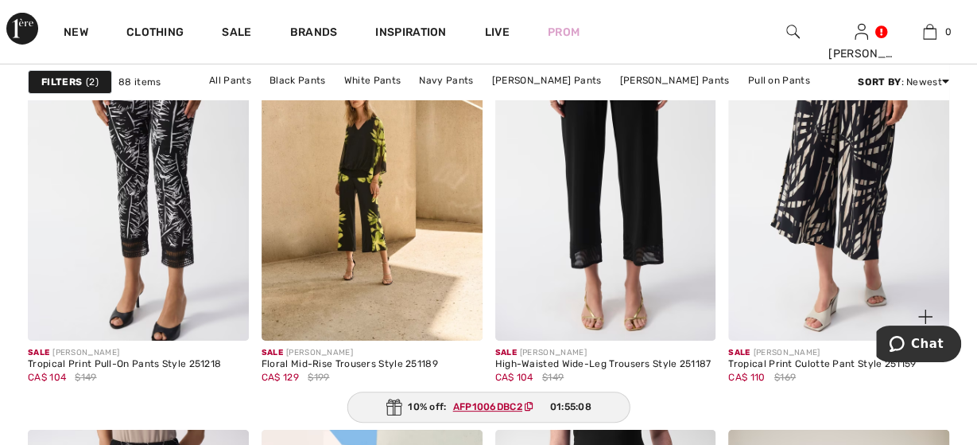
scroll to position [2481, 0]
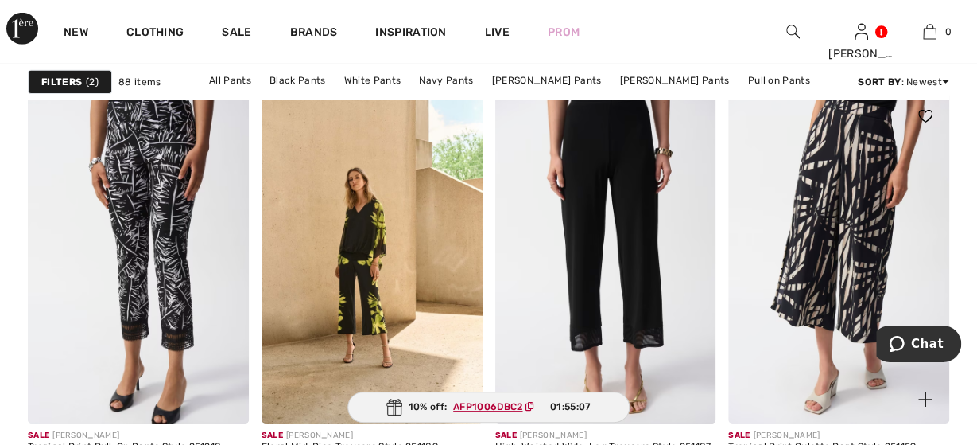
click at [868, 198] on img at bounding box center [838, 258] width 221 height 332
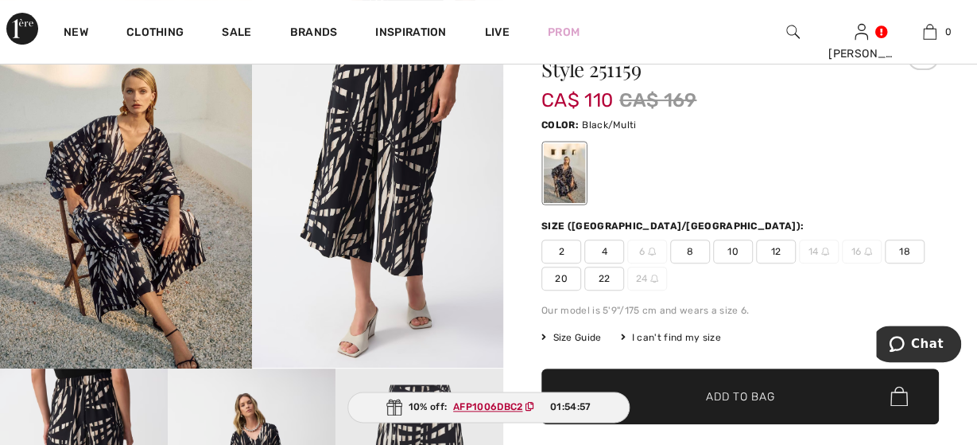
scroll to position [165, 0]
click at [691, 253] on span "8" at bounding box center [690, 251] width 40 height 24
click at [705, 404] on span "✔ Added to Bag Add to Bag" at bounding box center [741, 396] width 398 height 56
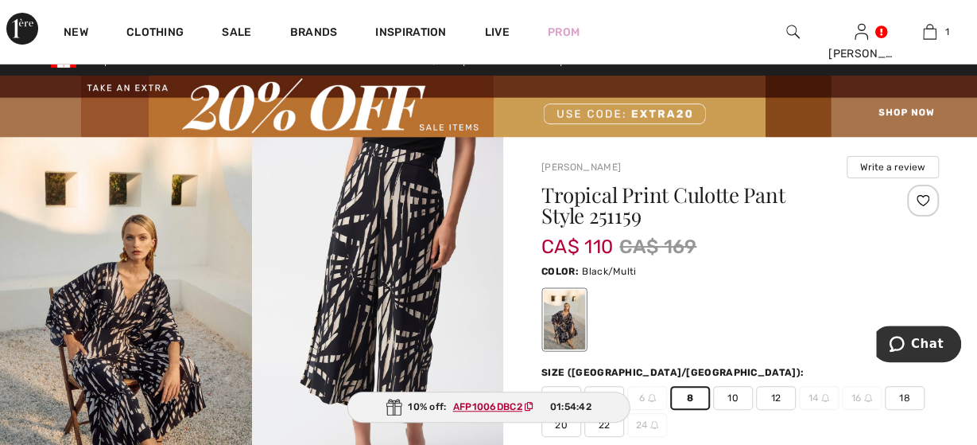
scroll to position [0, 0]
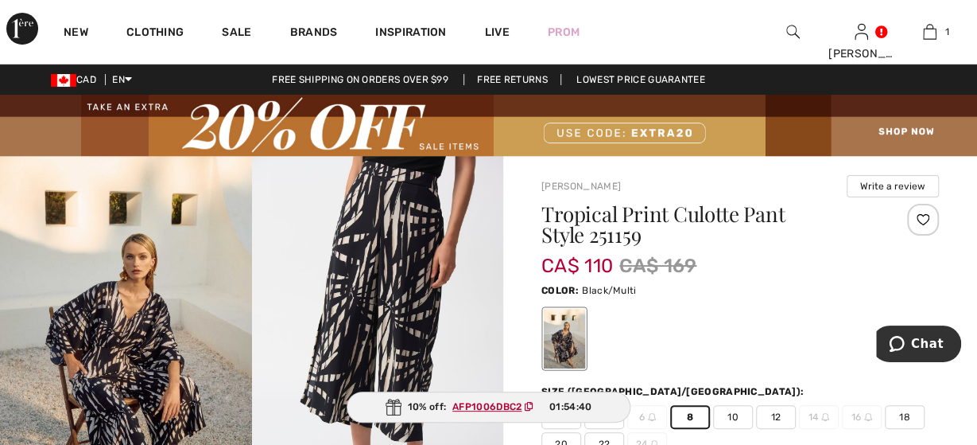
click at [794, 33] on img at bounding box center [794, 31] width 14 height 19
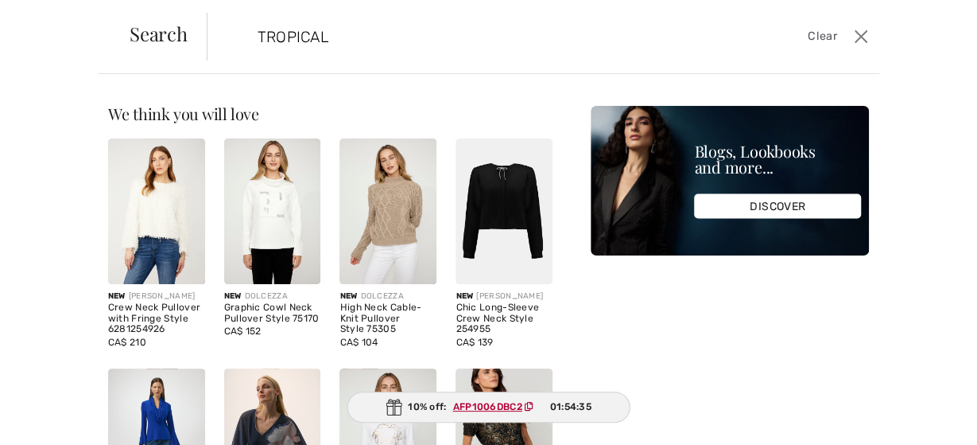
type input "TROPICAL"
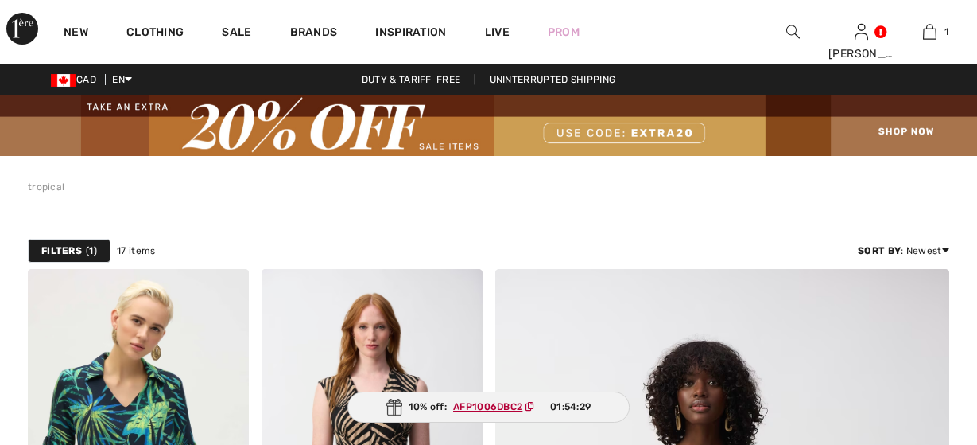
checkbox input "true"
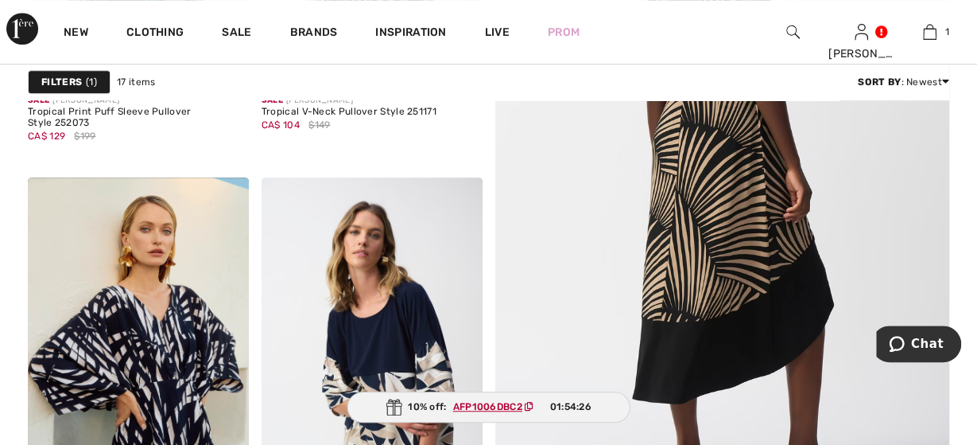
scroll to position [662, 0]
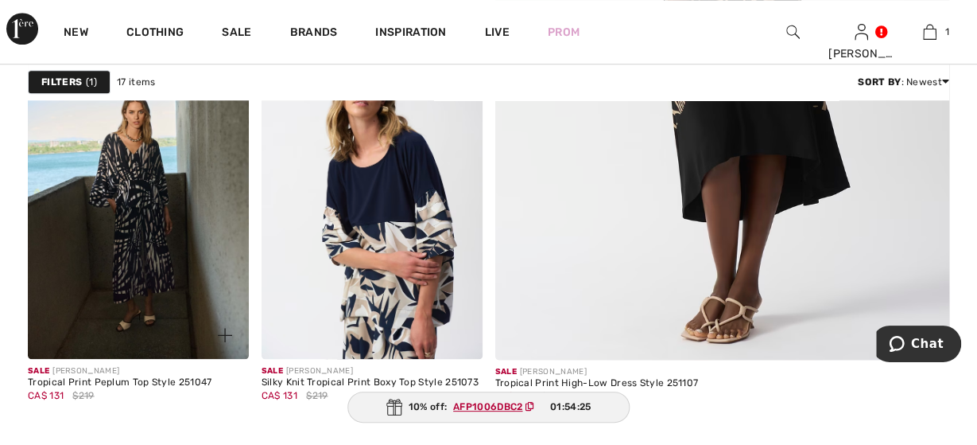
click at [149, 217] on img at bounding box center [138, 193] width 221 height 332
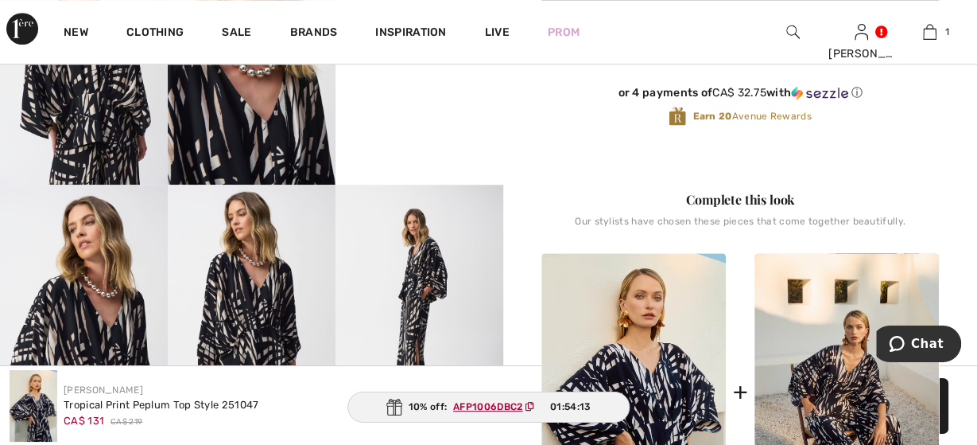
scroll to position [579, 0]
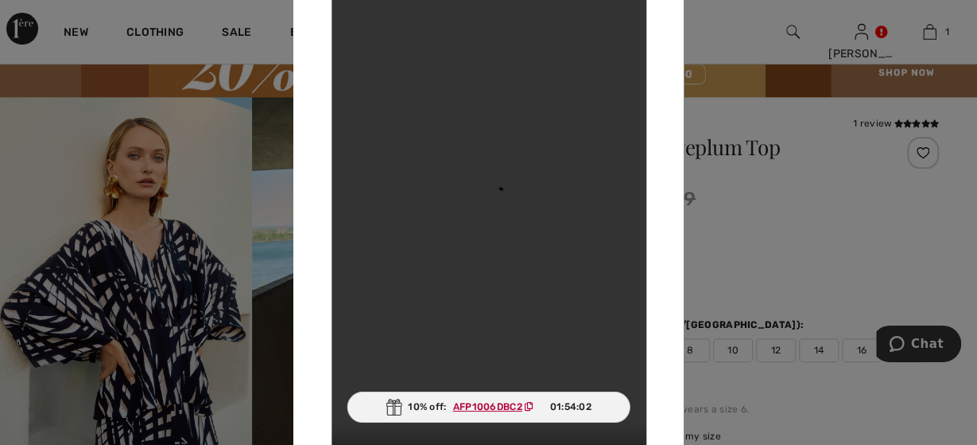
scroll to position [0, 0]
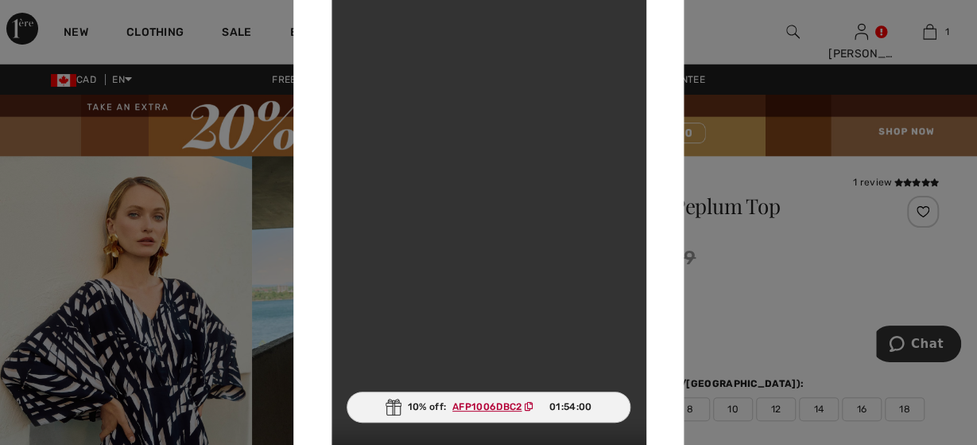
drag, startPoint x: 763, startPoint y: 47, endPoint x: 742, endPoint y: 47, distance: 21.5
click at [763, 47] on div at bounding box center [488, 222] width 977 height 445
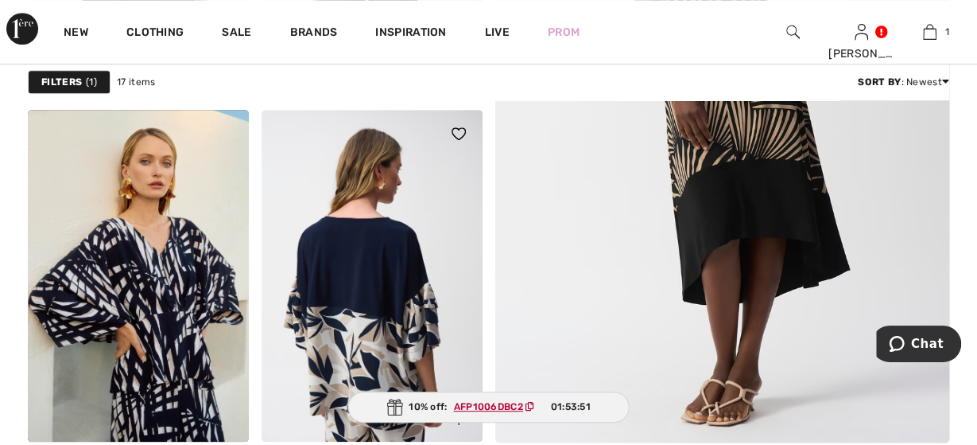
click at [403, 297] on img at bounding box center [372, 276] width 221 height 332
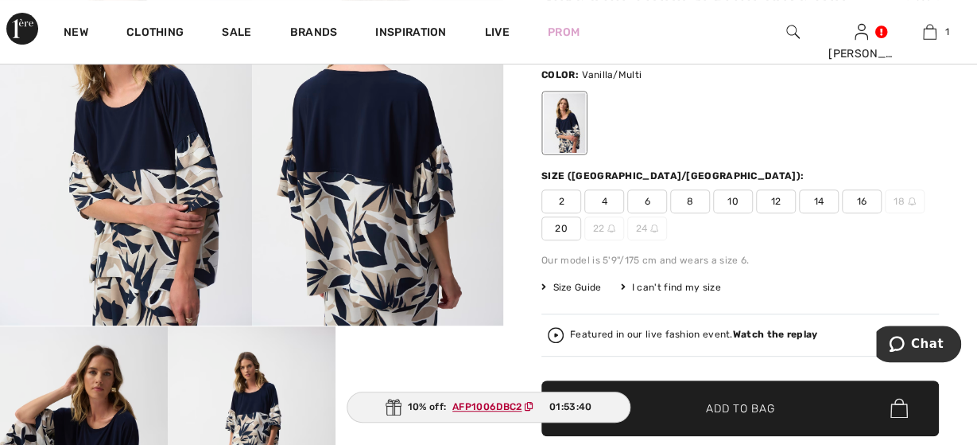
scroll to position [248, 0]
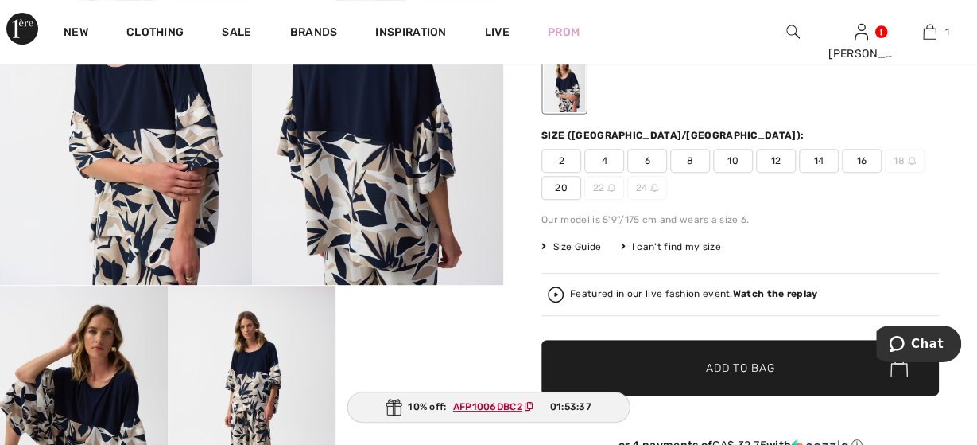
click at [732, 160] on span "10" at bounding box center [733, 161] width 40 height 24
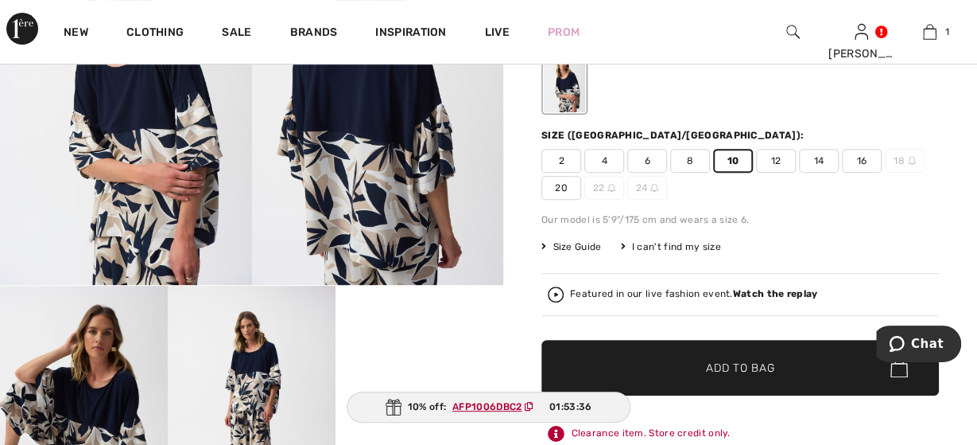
click at [730, 360] on span "Add to Bag" at bounding box center [740, 367] width 68 height 17
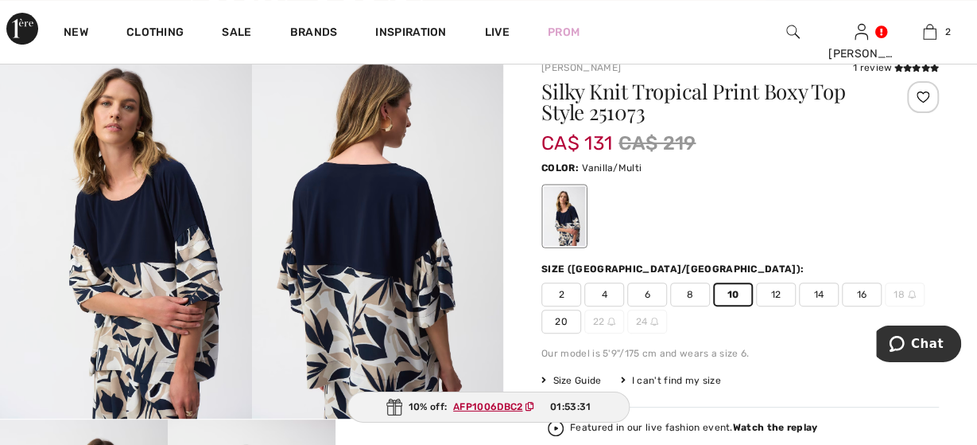
scroll to position [165, 0]
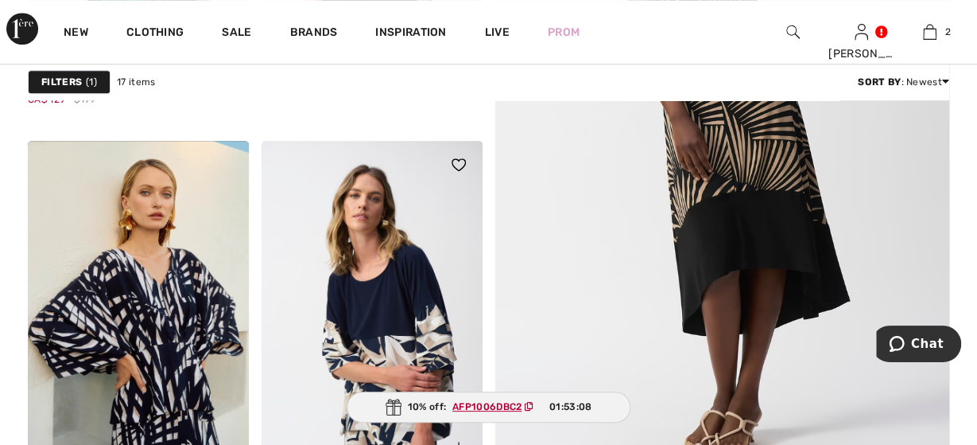
scroll to position [713, 0]
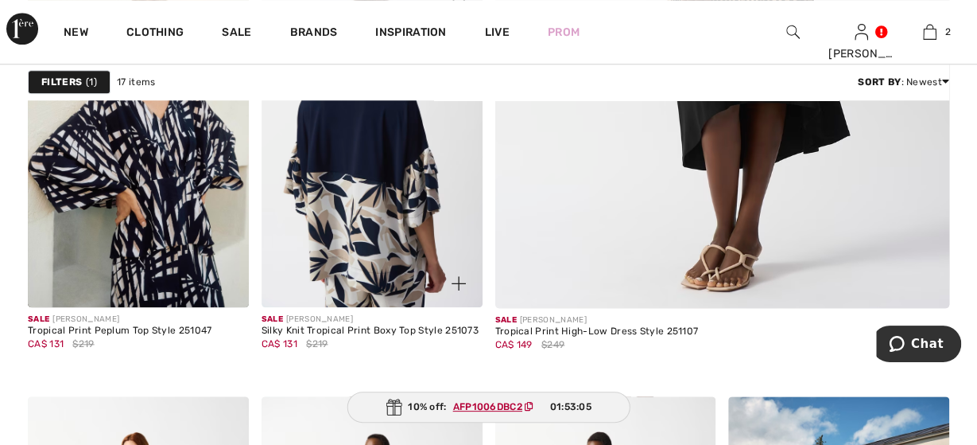
click at [354, 239] on img at bounding box center [372, 141] width 221 height 332
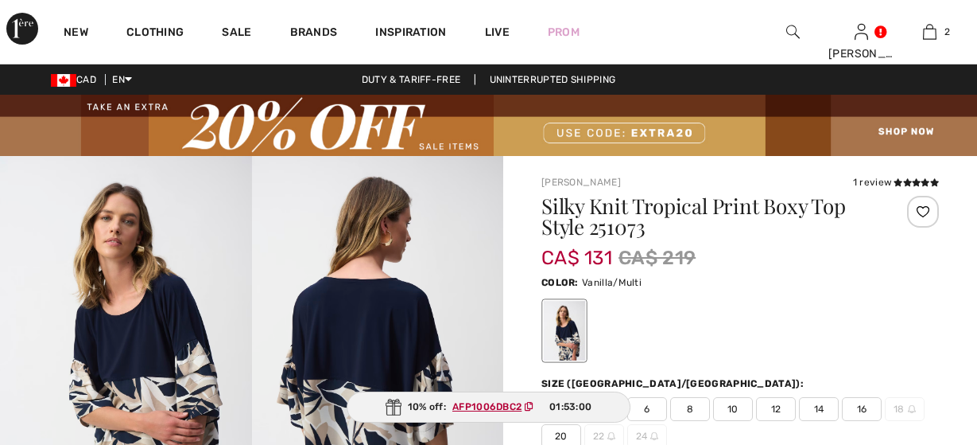
checkbox input "true"
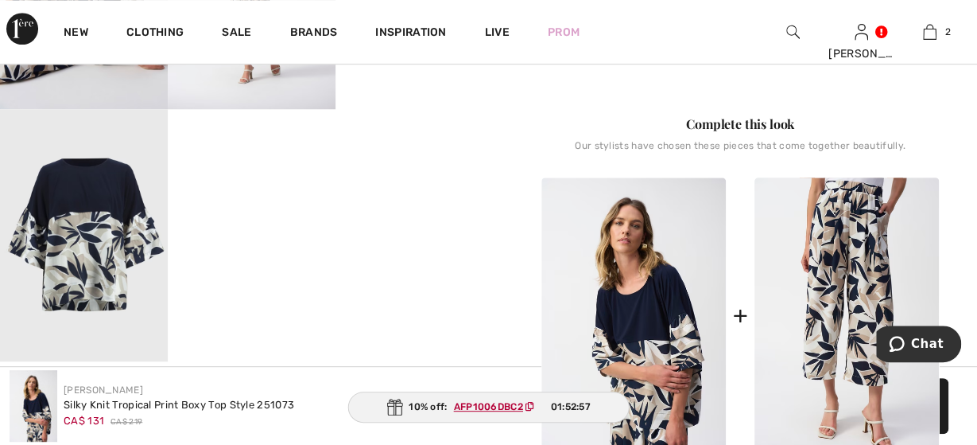
scroll to position [744, 0]
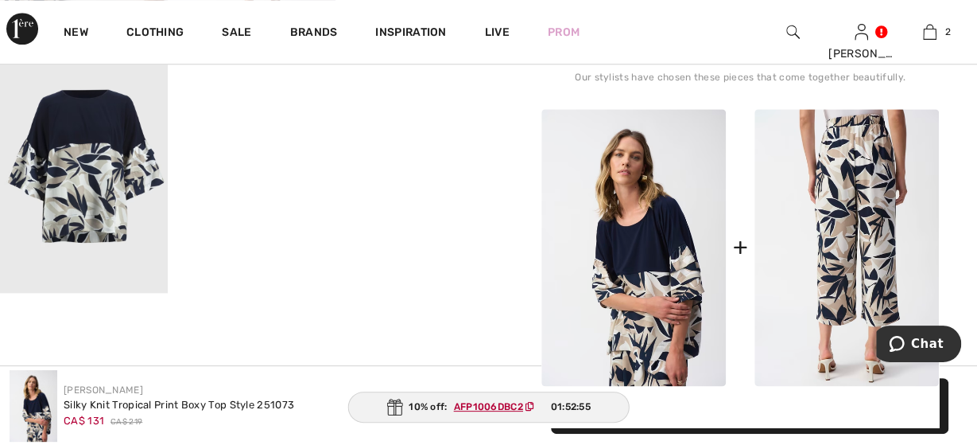
click at [882, 196] on img at bounding box center [847, 247] width 184 height 277
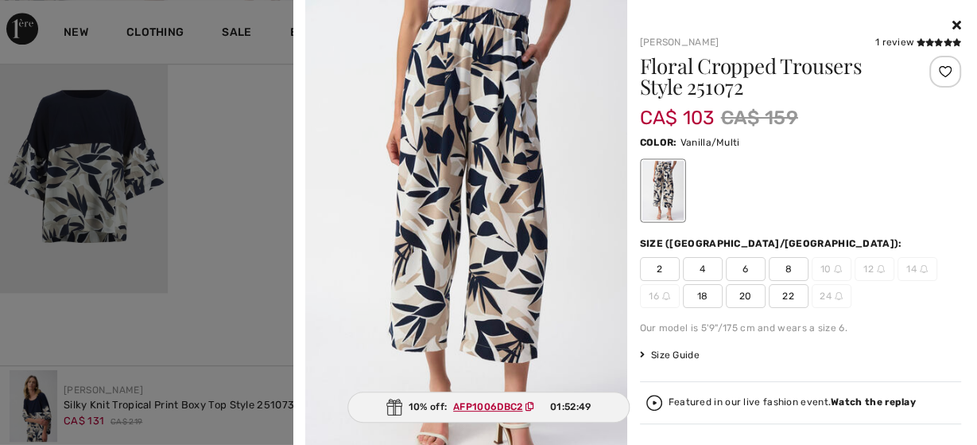
click at [791, 268] on span "8" at bounding box center [789, 269] width 40 height 24
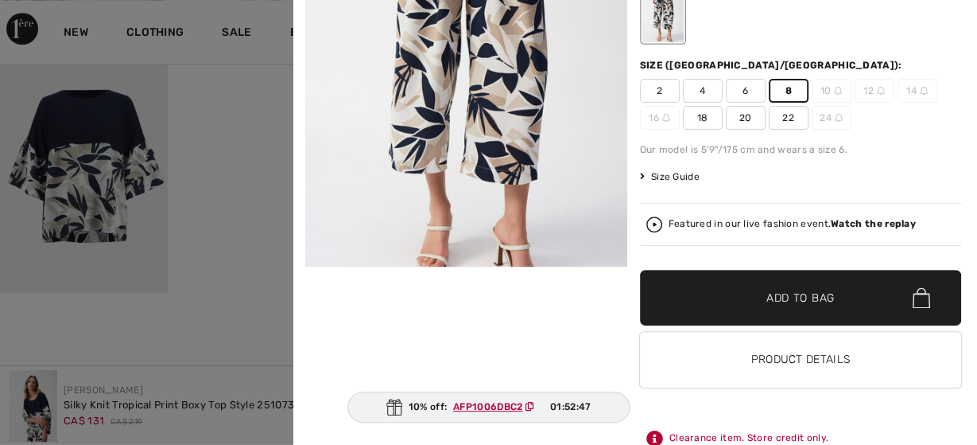
click at [782, 293] on span "Add to Bag" at bounding box center [801, 297] width 68 height 17
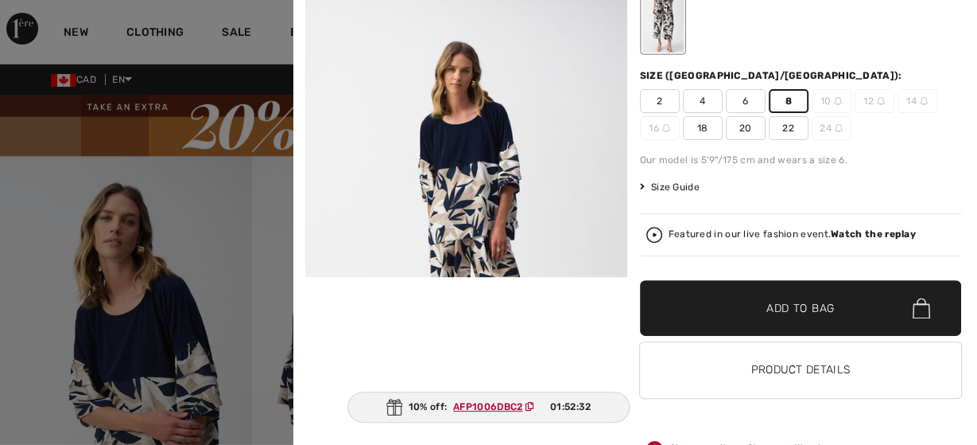
scroll to position [197, 0]
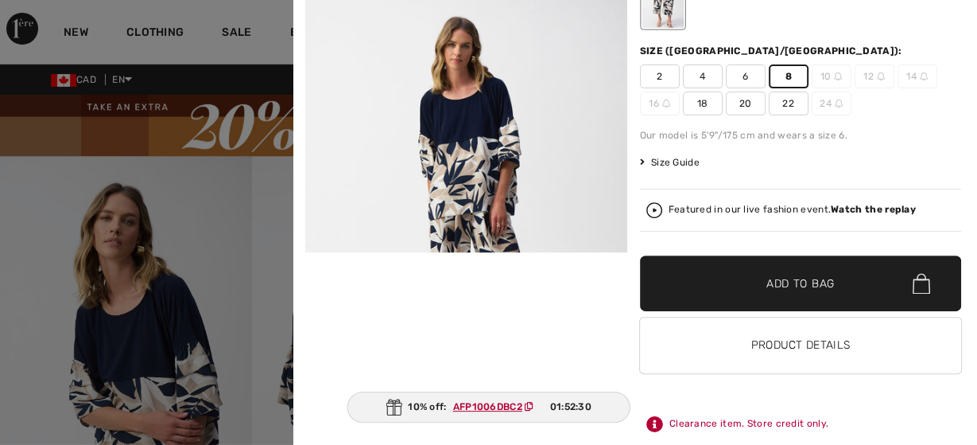
click at [790, 73] on span "8" at bounding box center [789, 76] width 40 height 24
click at [807, 259] on span "✔ Added to Bag Add to Bag" at bounding box center [801, 283] width 322 height 56
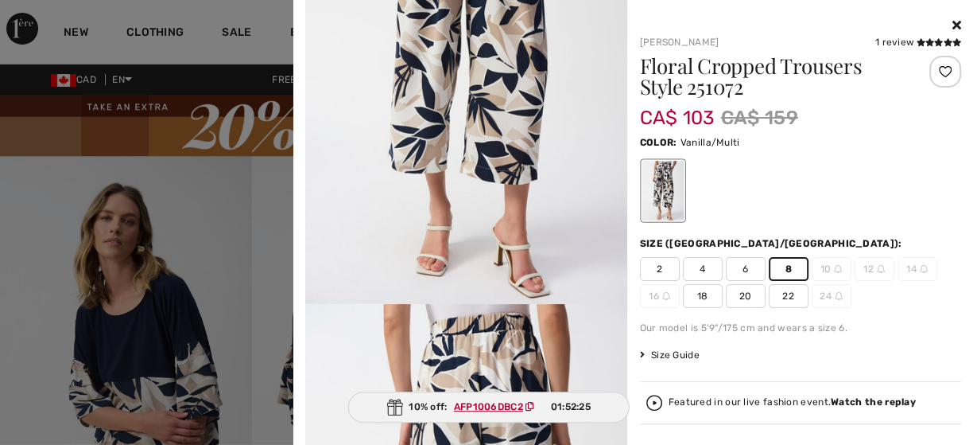
scroll to position [0, 0]
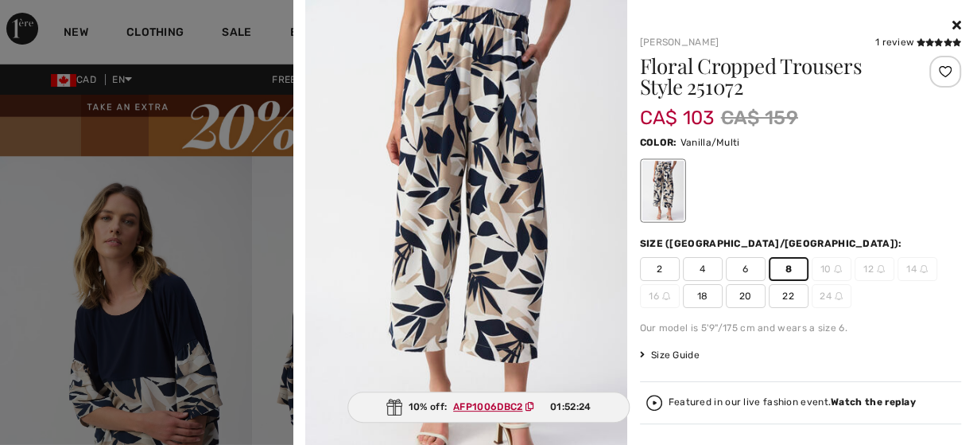
click at [128, 114] on div at bounding box center [488, 222] width 977 height 445
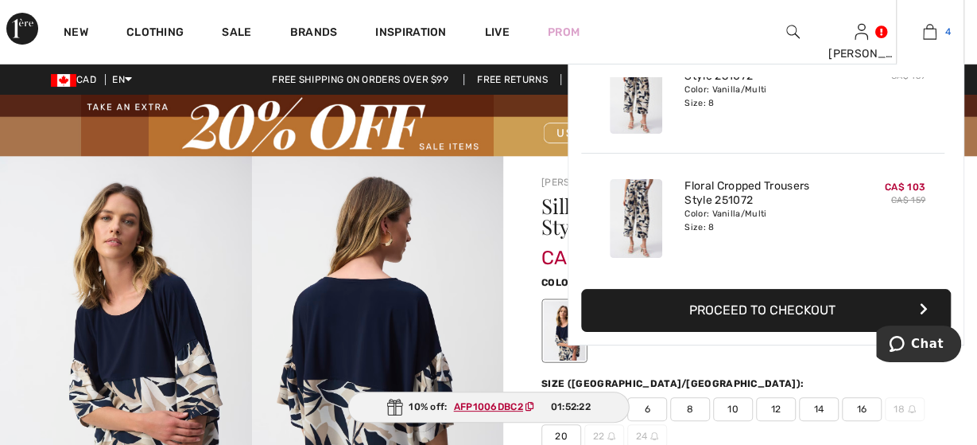
click at [926, 31] on img at bounding box center [930, 31] width 14 height 19
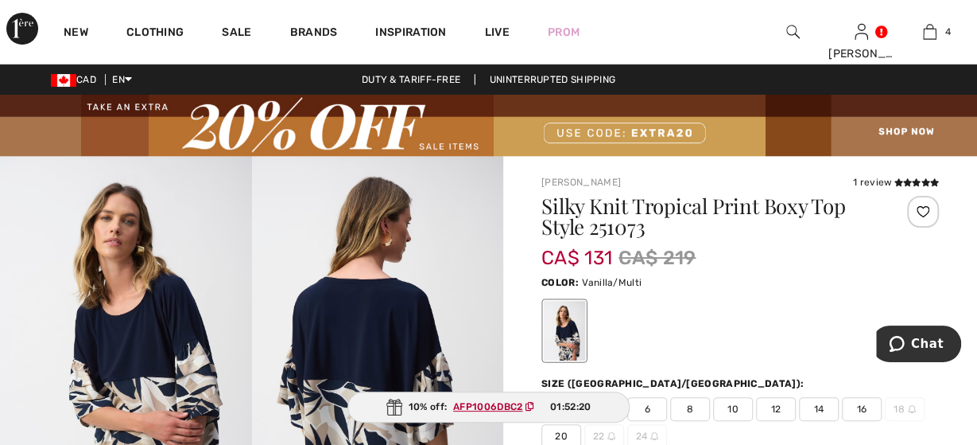
scroll to position [248, 0]
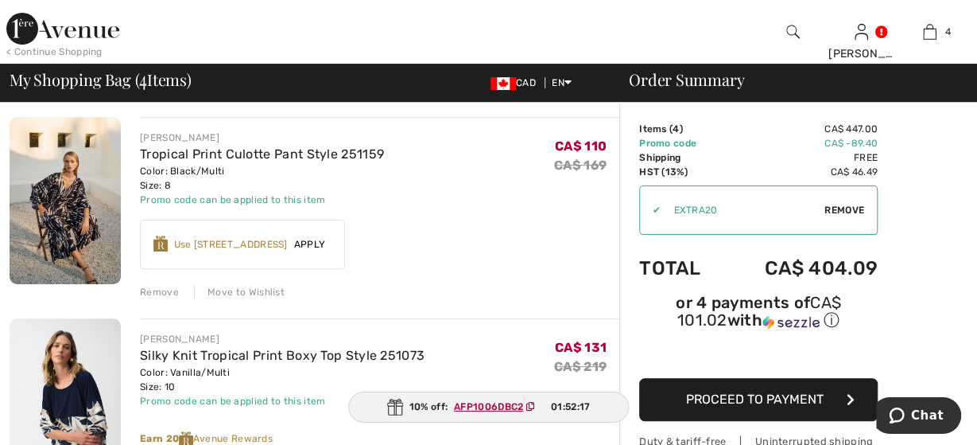
scroll to position [83, 0]
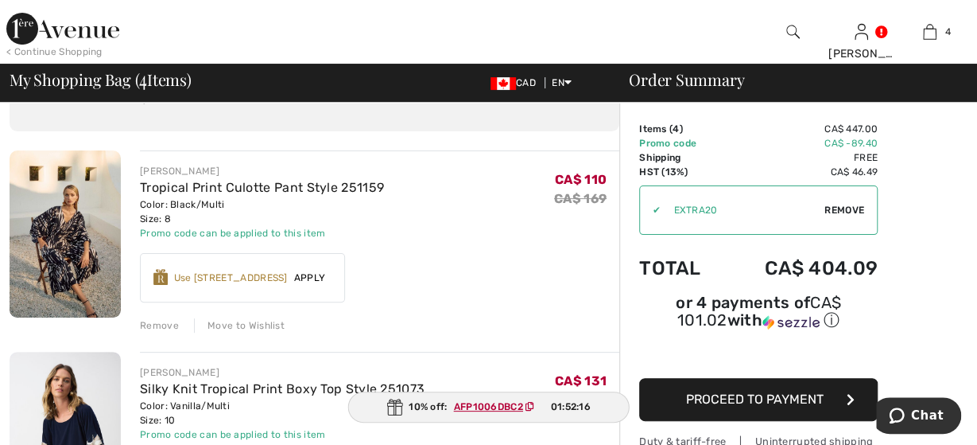
click at [157, 326] on div "Remove" at bounding box center [159, 325] width 39 height 14
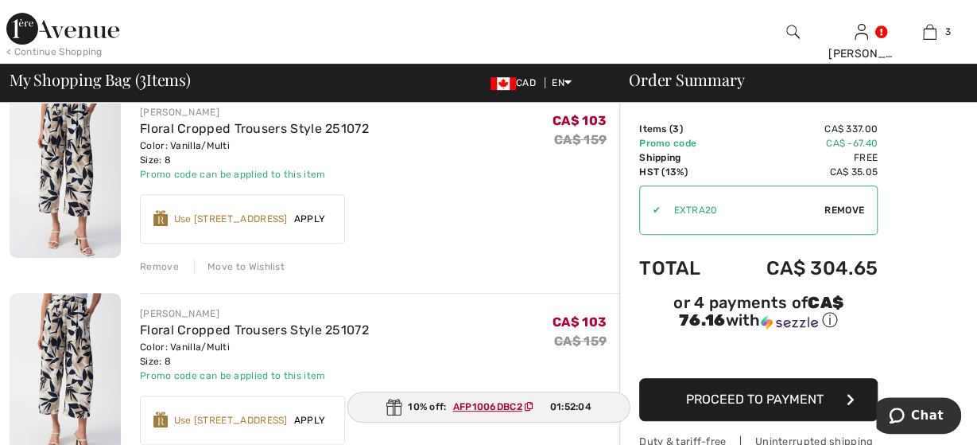
scroll to position [414, 0]
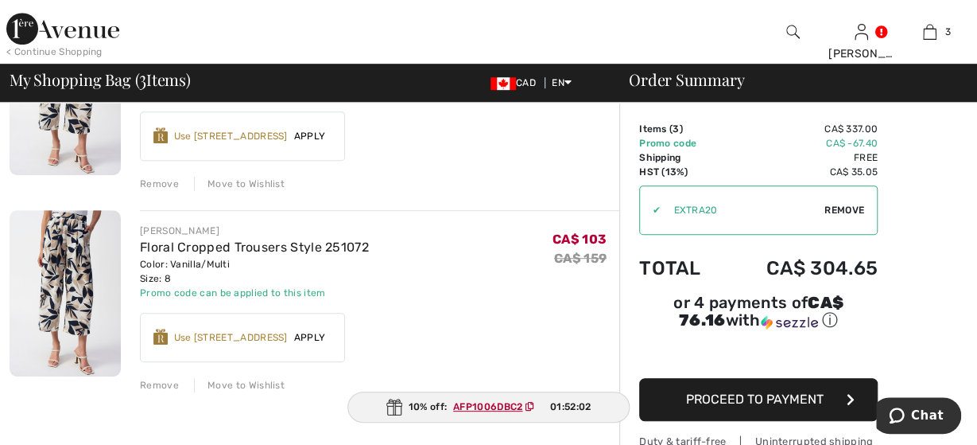
click at [175, 383] on div "Remove" at bounding box center [159, 385] width 39 height 14
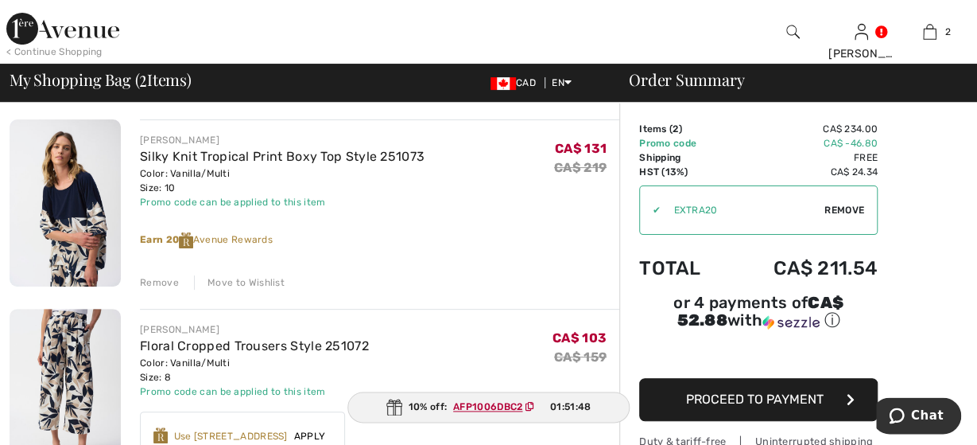
scroll to position [83, 0]
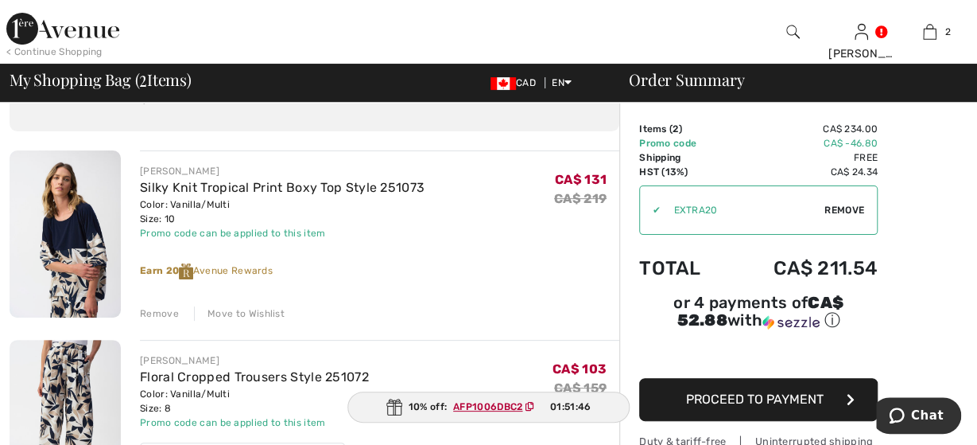
click at [64, 236] on img at bounding box center [65, 233] width 111 height 167
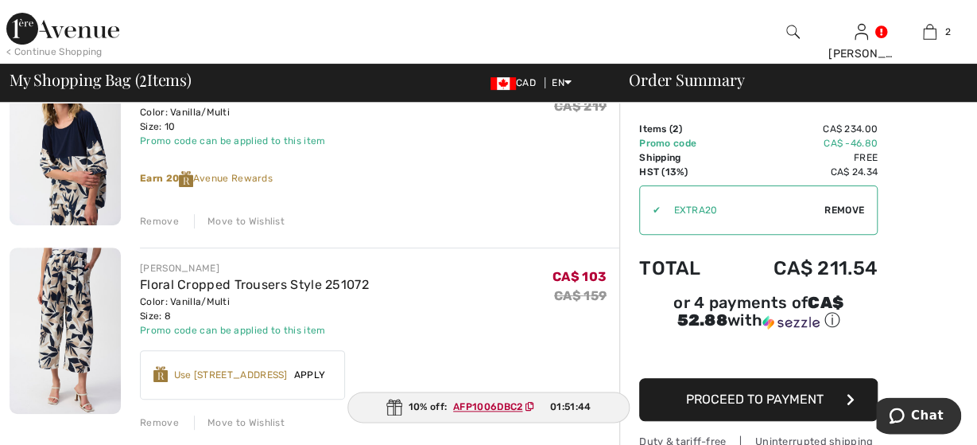
scroll to position [329, 0]
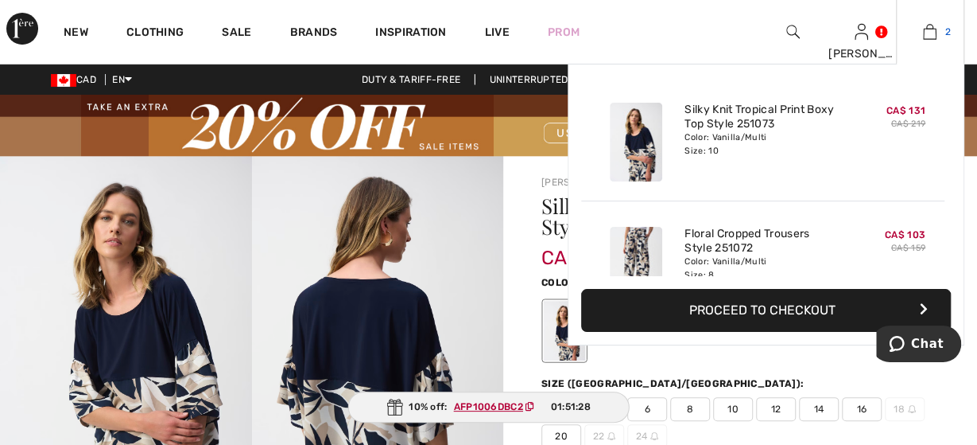
click at [928, 31] on img at bounding box center [930, 31] width 14 height 19
click at [749, 303] on button "Proceed to Checkout" at bounding box center [766, 310] width 370 height 43
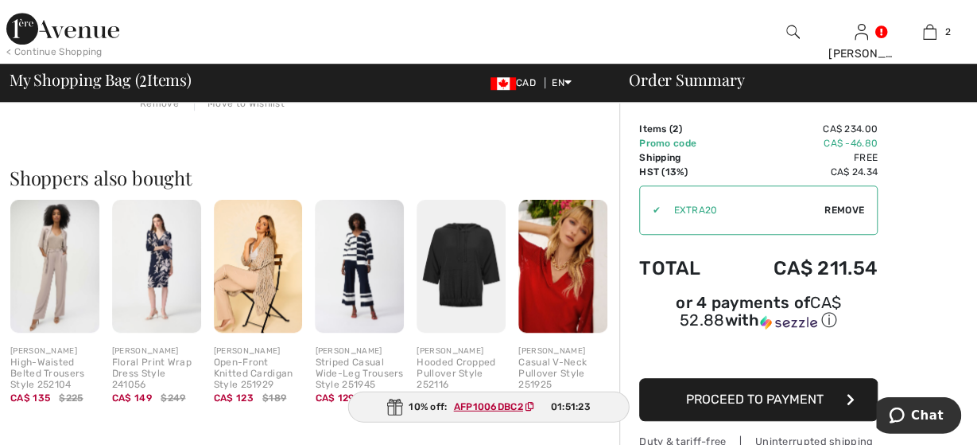
scroll to position [496, 0]
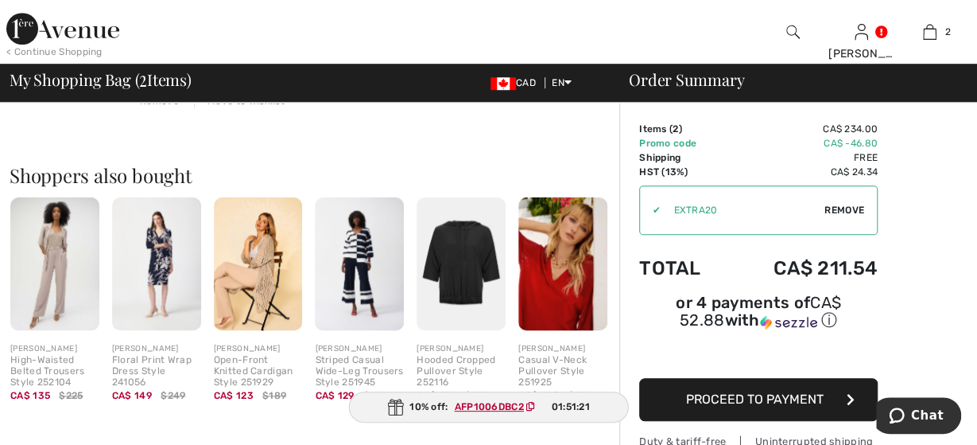
click at [356, 235] on img at bounding box center [359, 264] width 89 height 134
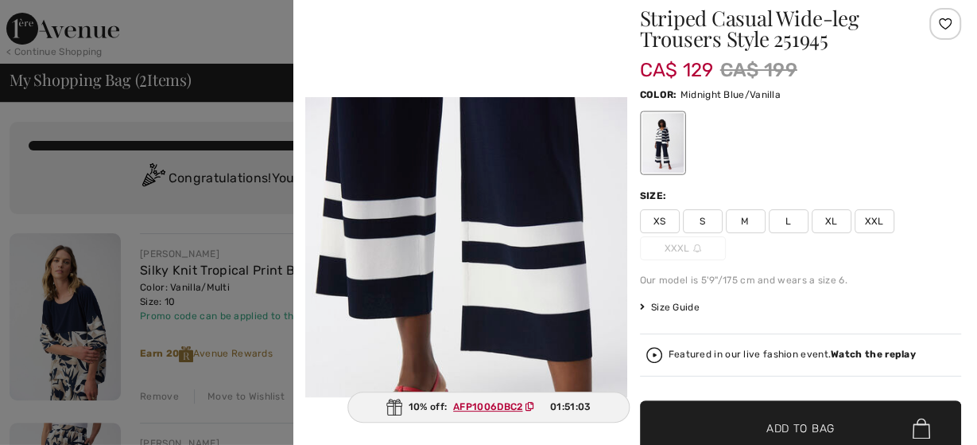
scroll to position [0, 0]
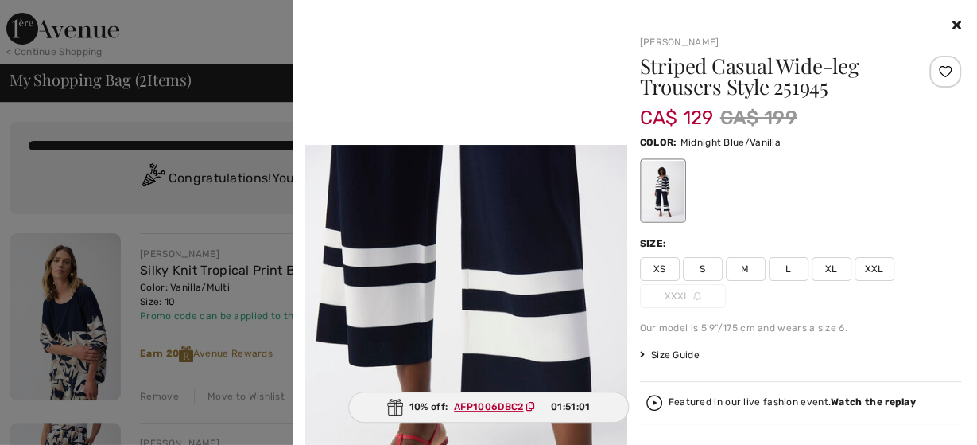
click at [55, 184] on div at bounding box center [488, 222] width 977 height 445
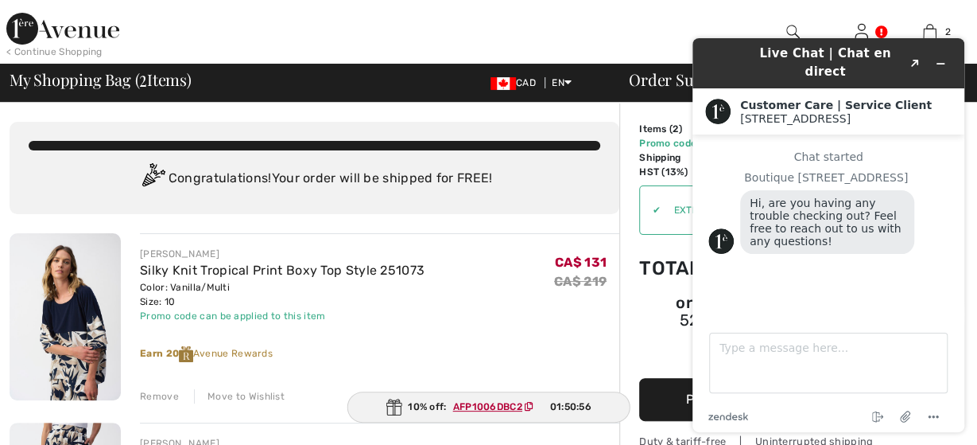
click at [860, 32] on div "Live Chat | Chat en direct Created with Sketch. Customer Care | Service Client …" at bounding box center [828, 234] width 297 height 419
click at [929, 29] on div "Live Chat | Chat en direct Created with Sketch. Customer Care | Service Client …" at bounding box center [828, 234] width 297 height 419
click at [666, 26] on div "< Continue Shopping Kathy Hi, Kathy! 690 = Free Skirt My Info Orders My Address…" at bounding box center [488, 32] width 977 height 64
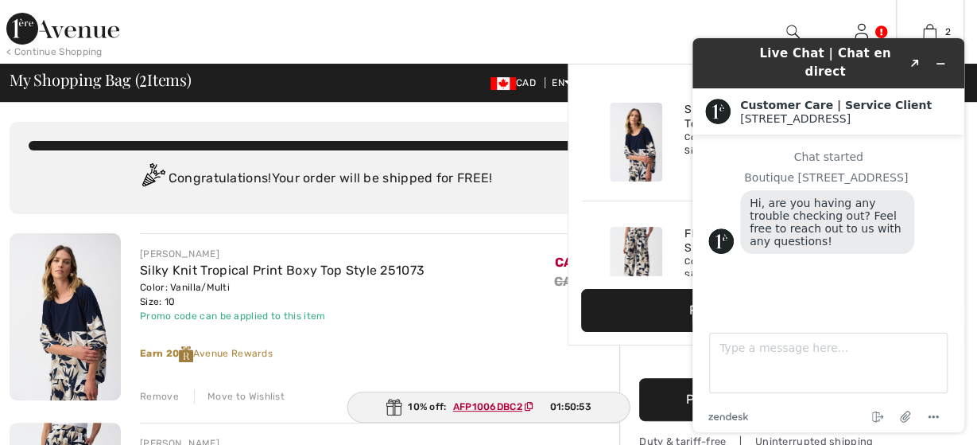
click at [932, 4] on div "2 Added to Bag Joseph Ribkoff Silky Knit Tropical Print Boxy Top Style 251073 C…" at bounding box center [930, 32] width 68 height 64
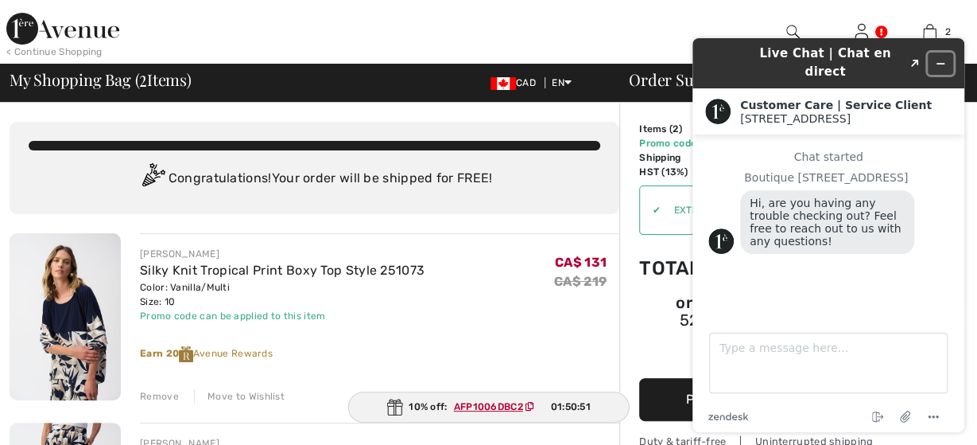
click at [946, 58] on icon "Minimize widget" at bounding box center [940, 63] width 11 height 11
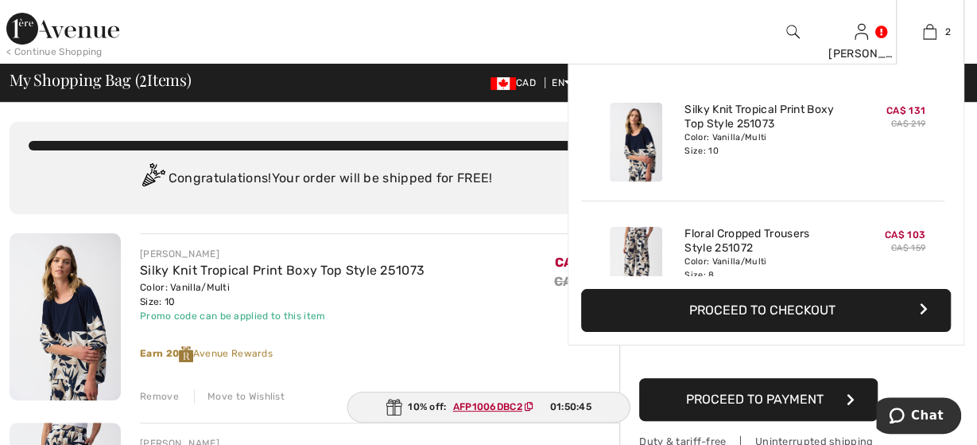
click at [855, 302] on button "Proceed to Checkout" at bounding box center [766, 310] width 370 height 43
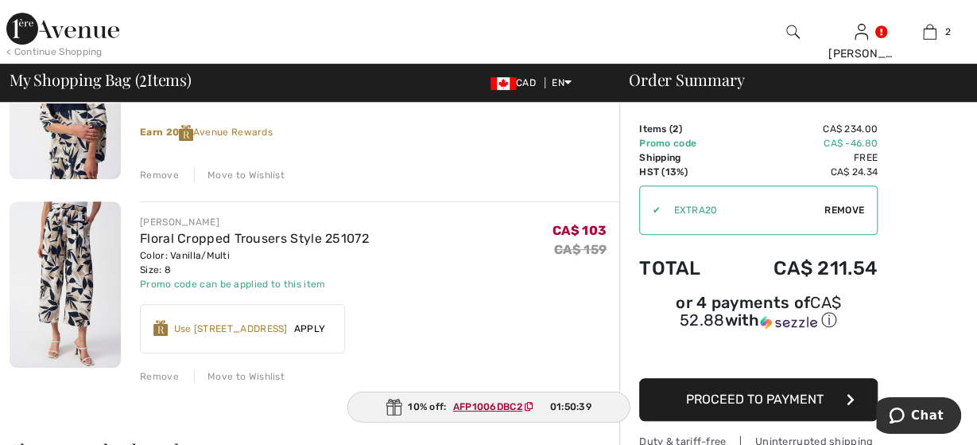
scroll to position [248, 0]
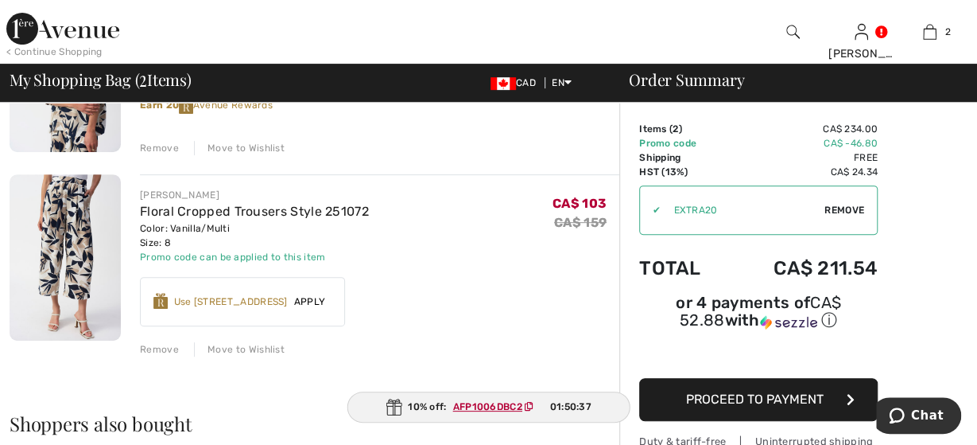
click at [718, 406] on button "Proceed to Payment" at bounding box center [758, 399] width 239 height 43
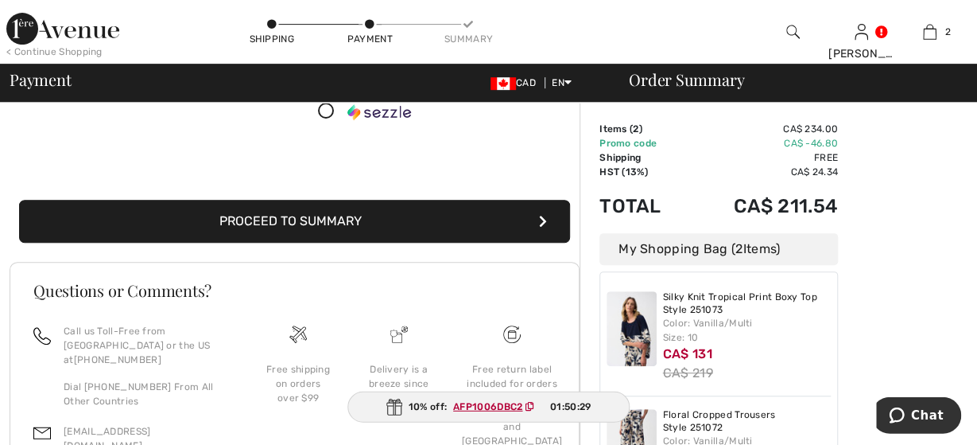
scroll to position [331, 0]
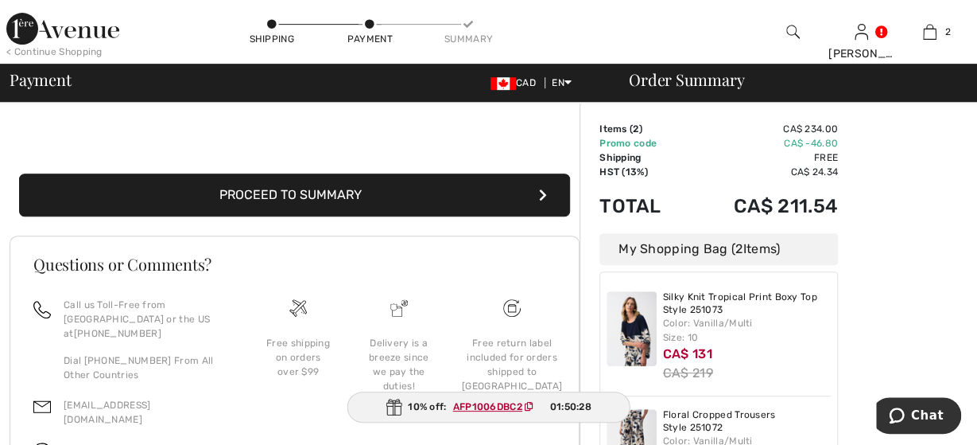
click at [335, 209] on button "Proceed to Summary" at bounding box center [294, 194] width 551 height 43
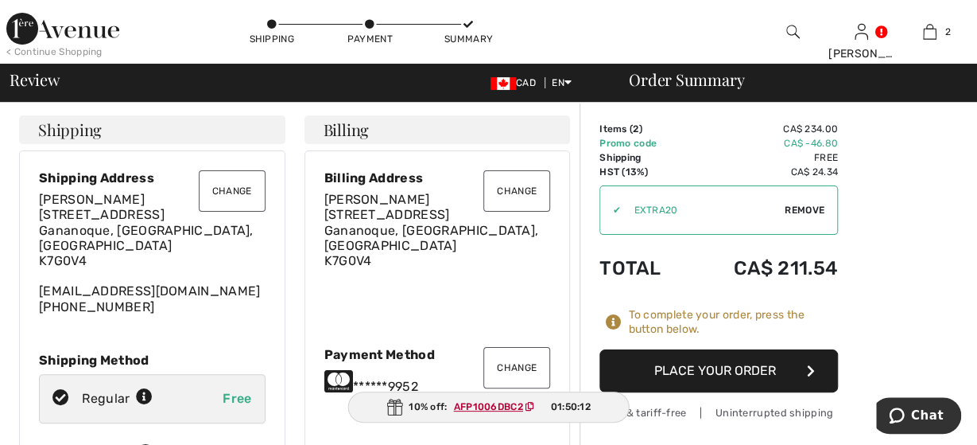
click at [678, 370] on button "Place Your Order" at bounding box center [719, 370] width 239 height 43
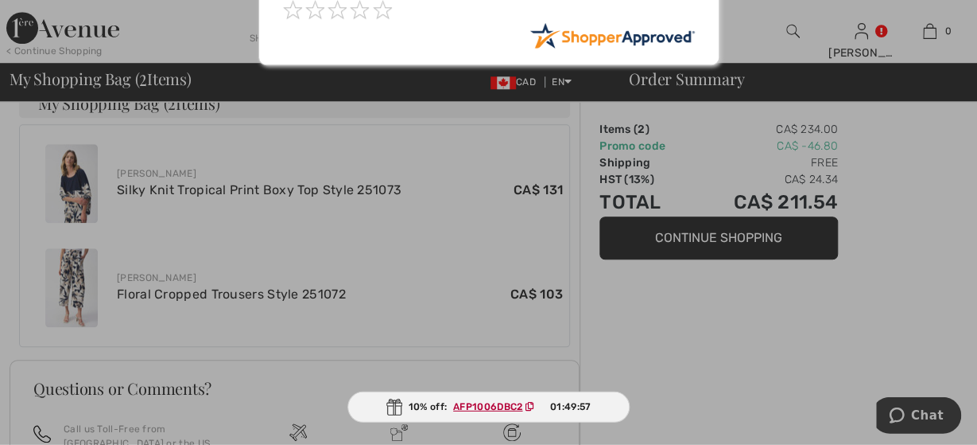
scroll to position [496, 0]
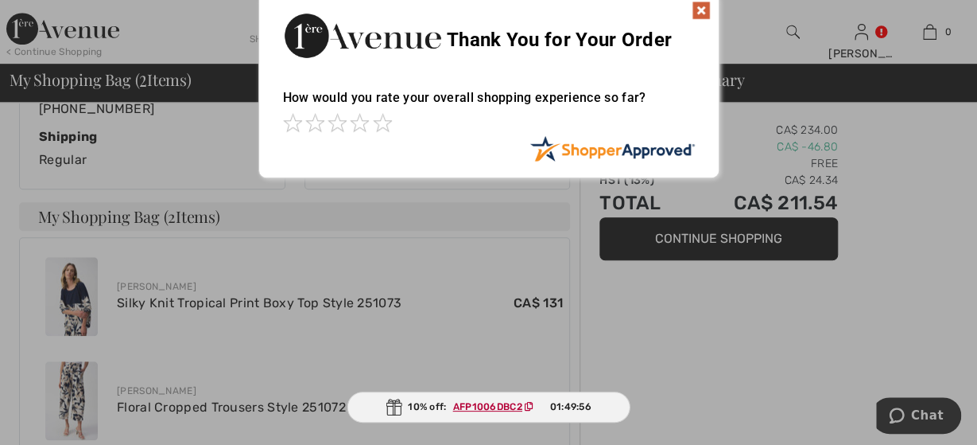
click at [705, 6] on img at bounding box center [701, 10] width 19 height 19
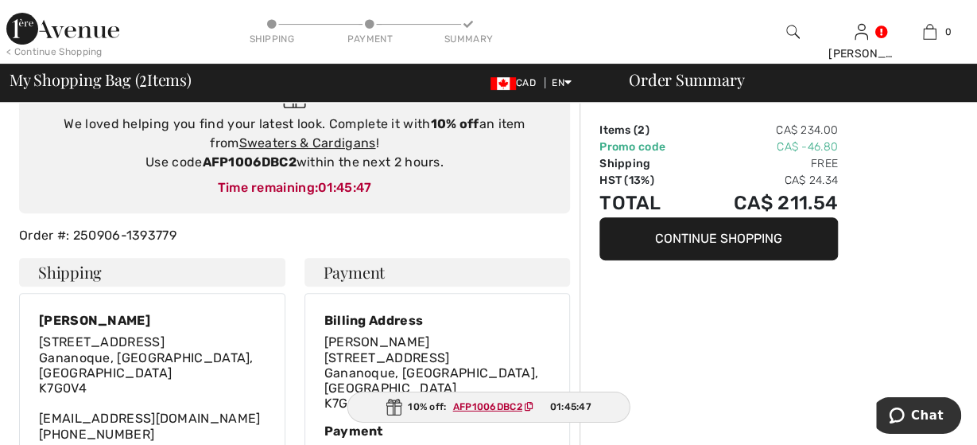
scroll to position [165, 0]
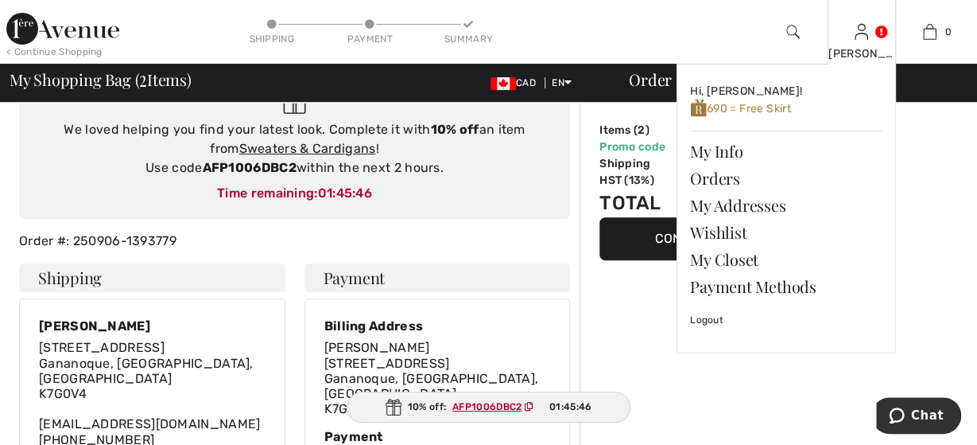
click at [858, 40] on img at bounding box center [862, 31] width 14 height 19
click at [713, 182] on link "Orders" at bounding box center [786, 178] width 192 height 27
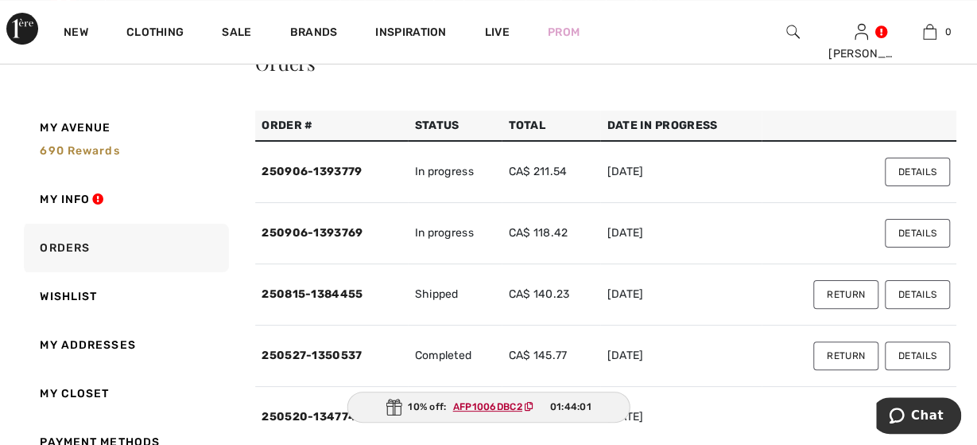
scroll to position [165, 0]
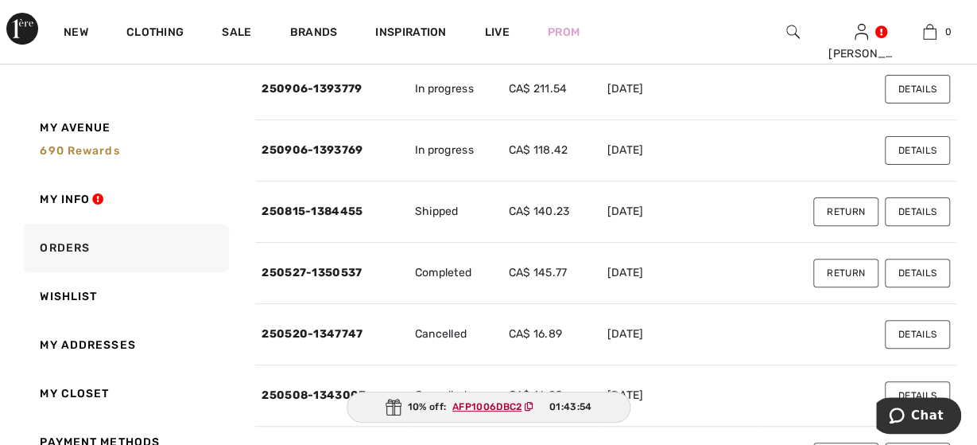
click at [920, 93] on button "Details" at bounding box center [917, 89] width 65 height 29
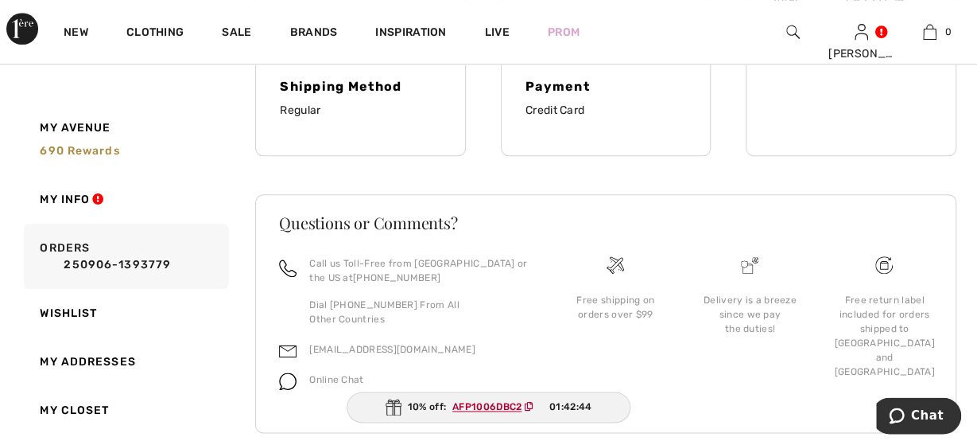
scroll to position [795, 0]
